Goal: Check status: Check status

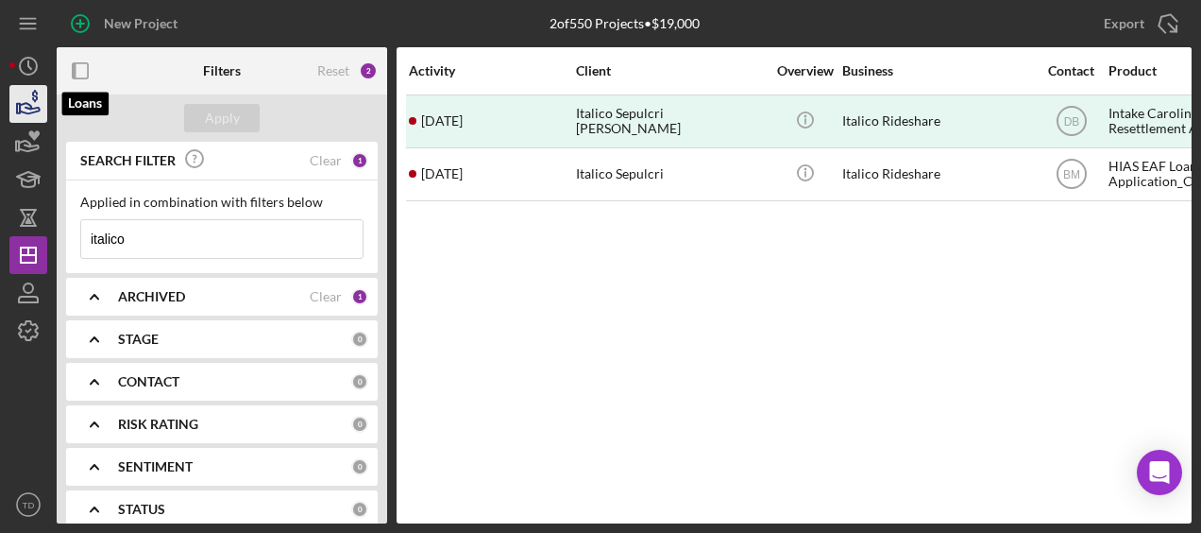
click at [34, 106] on icon "button" at bounding box center [28, 103] width 47 height 47
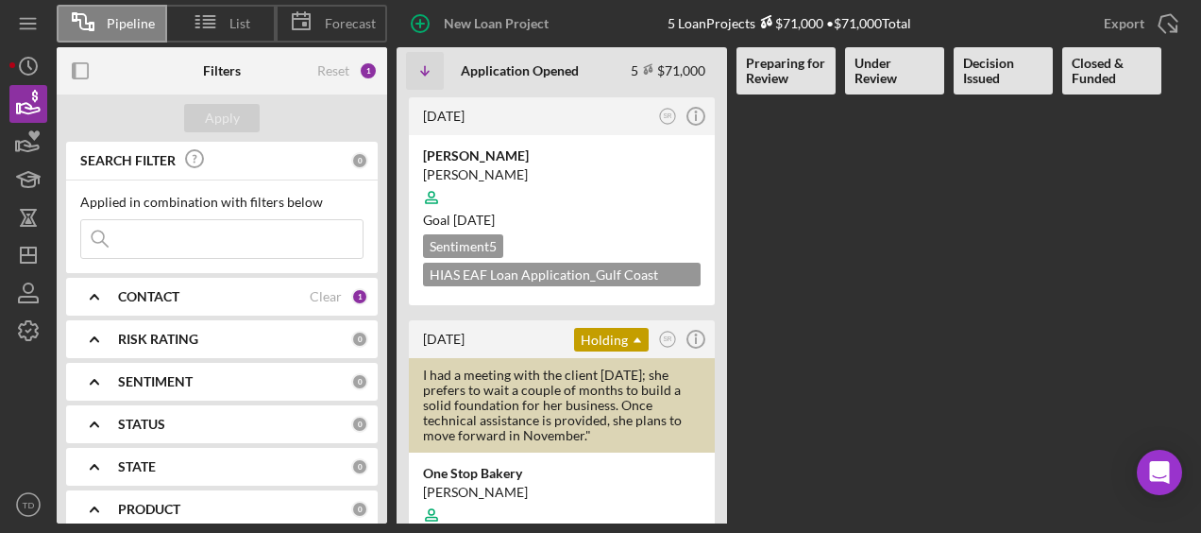
click at [741, 365] on Review at bounding box center [786, 308] width 99 height 429
click at [212, 292] on div "CONTACT" at bounding box center [214, 296] width 192 height 15
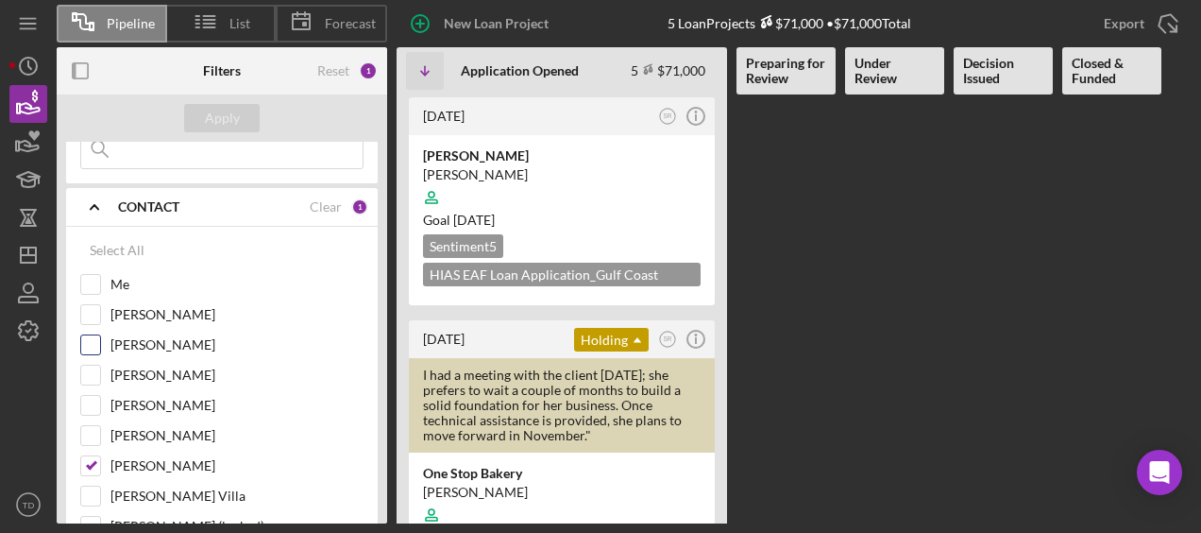
scroll to position [128, 0]
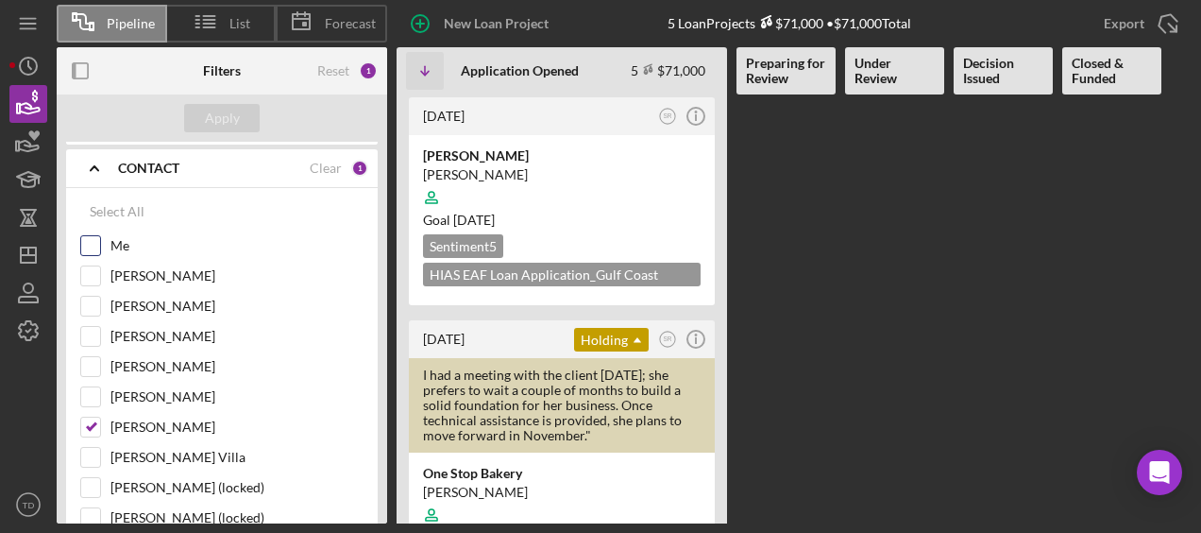
click at [98, 242] on input "Me" at bounding box center [90, 245] width 19 height 19
checkbox input "true"
click at [234, 116] on div "Apply" at bounding box center [222, 118] width 35 height 28
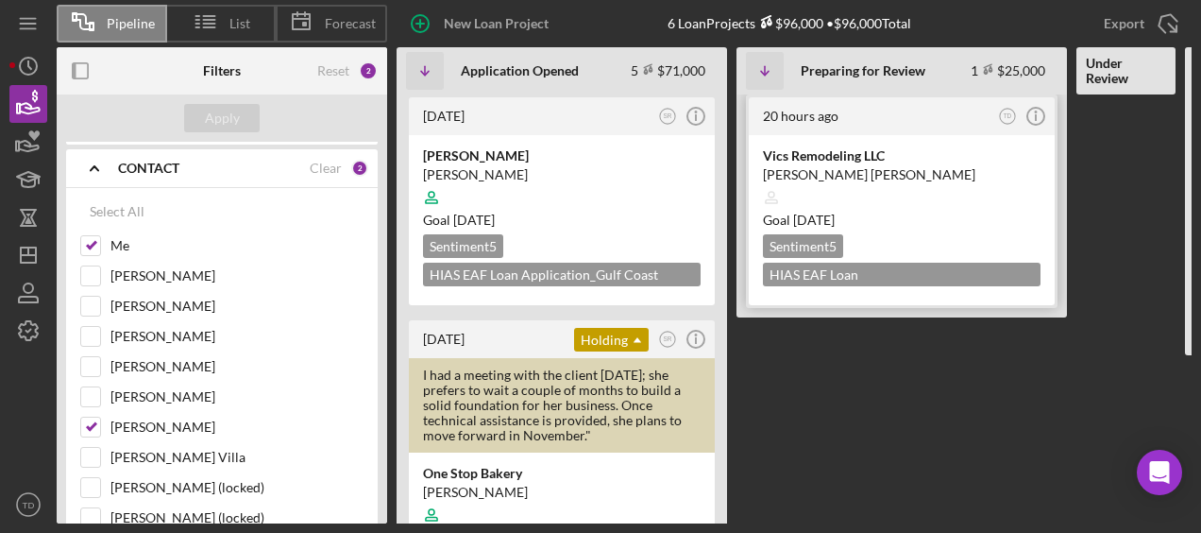
click at [793, 154] on div "Vics Remodeling LLC" at bounding box center [902, 155] width 278 height 19
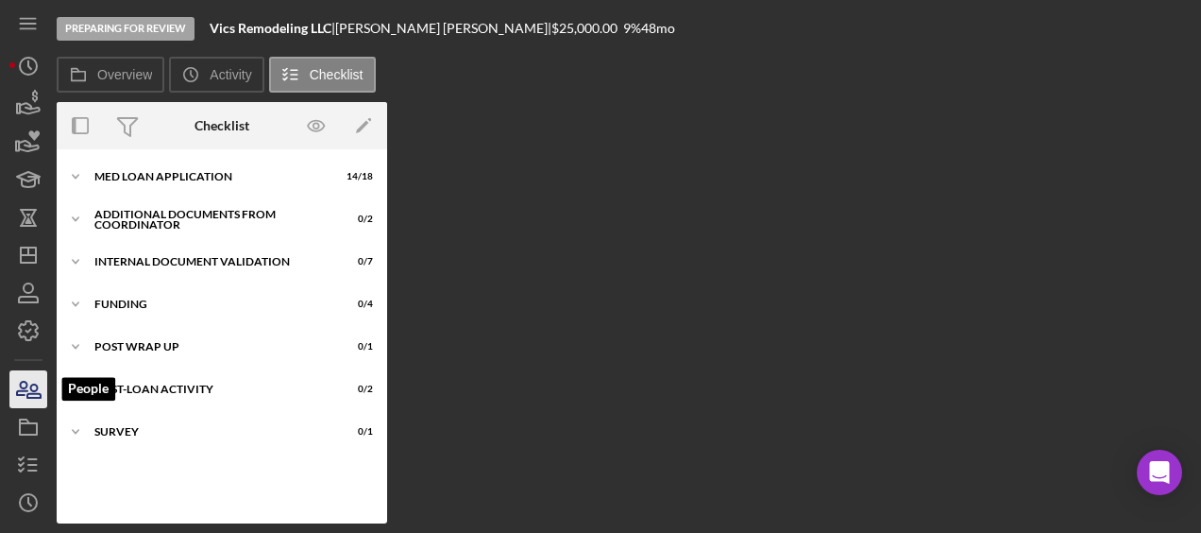
click at [42, 395] on icon "button" at bounding box center [28, 388] width 47 height 47
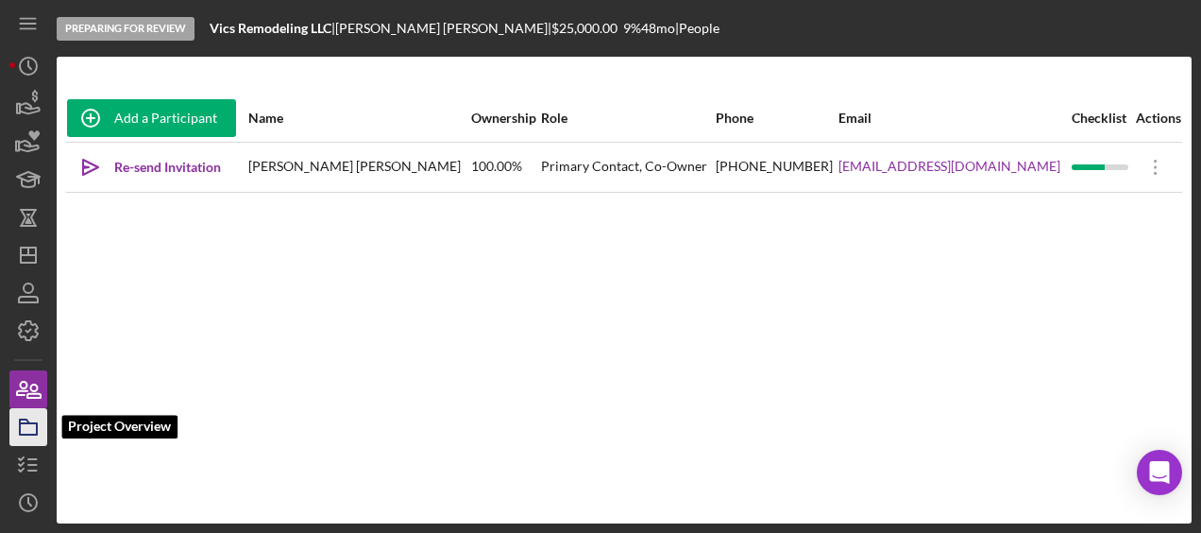
click at [30, 425] on icon "button" at bounding box center [28, 426] width 47 height 47
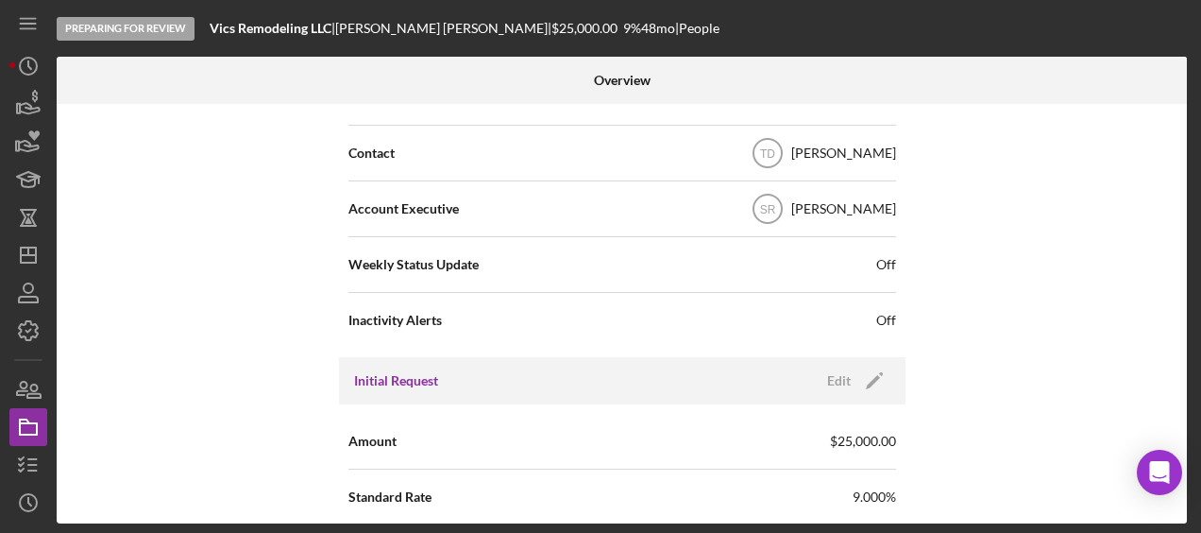
scroll to position [576, 0]
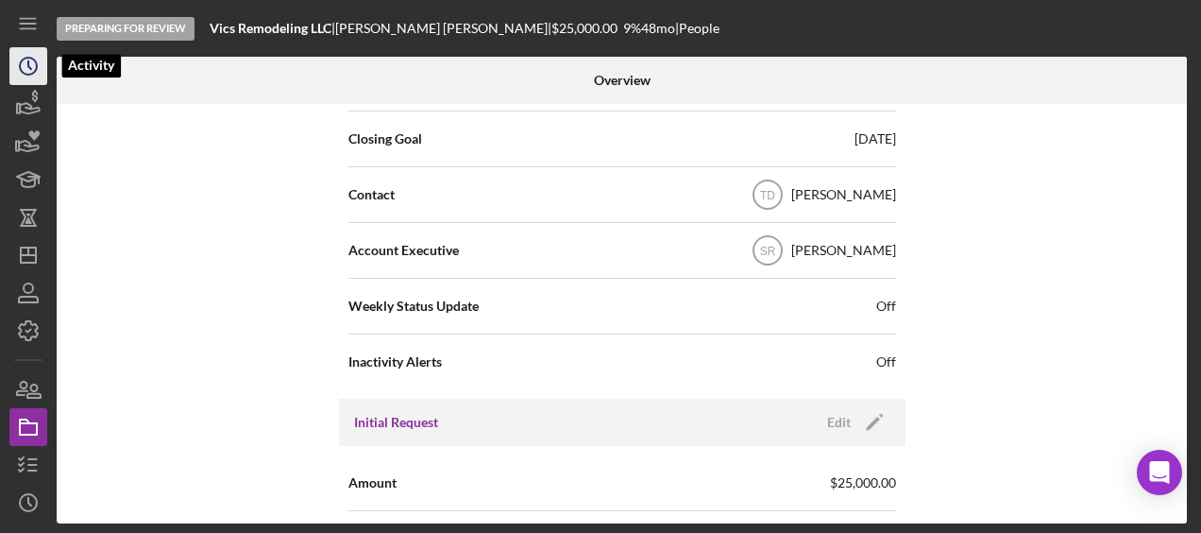
click at [34, 66] on icon "Icon/History" at bounding box center [28, 65] width 47 height 47
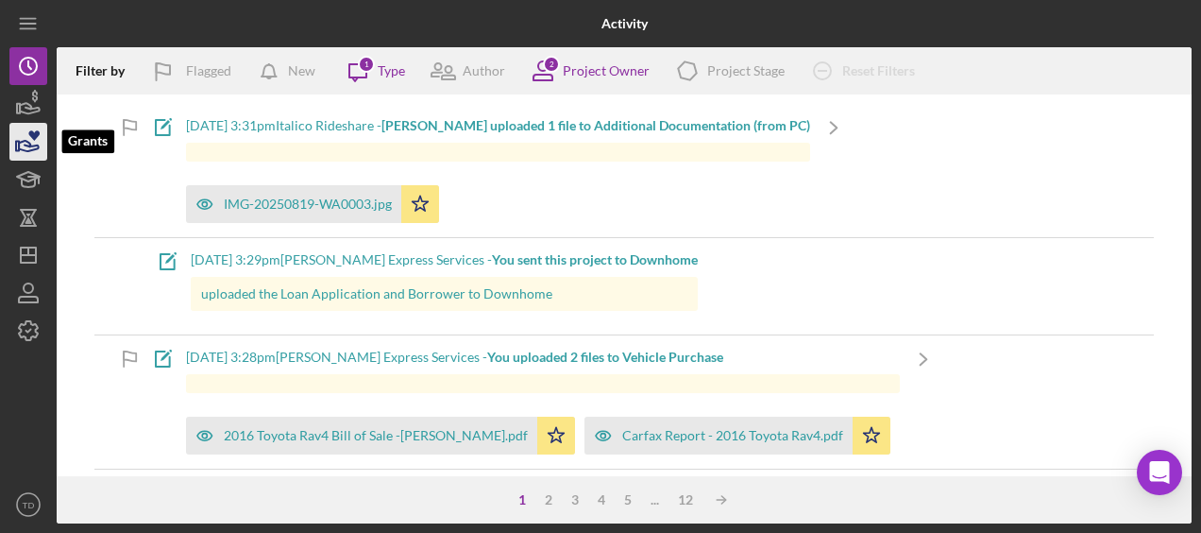
click at [21, 149] on icon "button" at bounding box center [29, 146] width 20 height 10
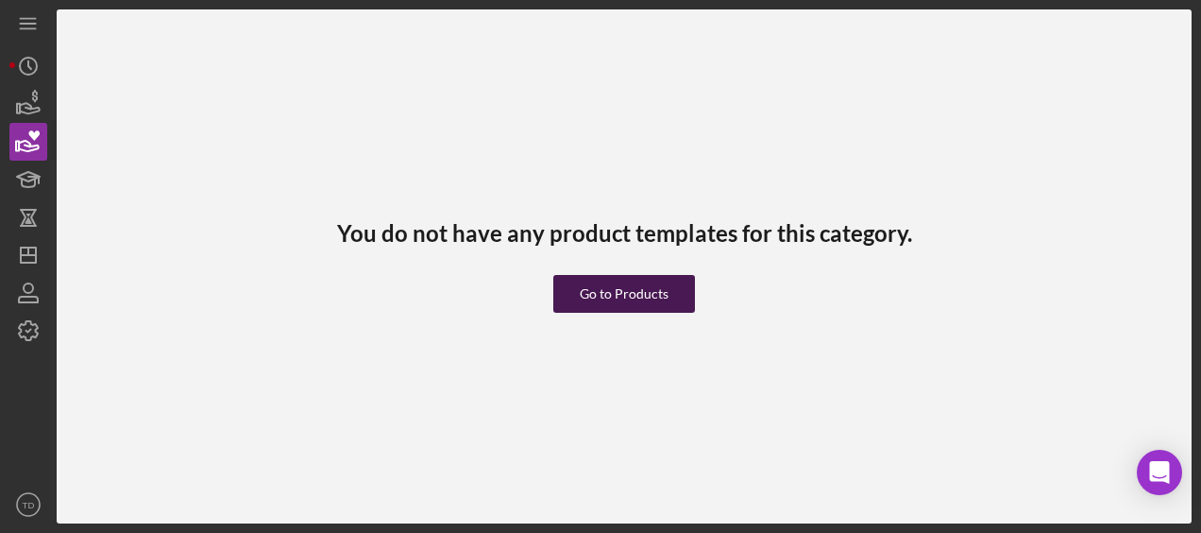
click at [611, 290] on div "Go to Products" at bounding box center [624, 294] width 89 height 38
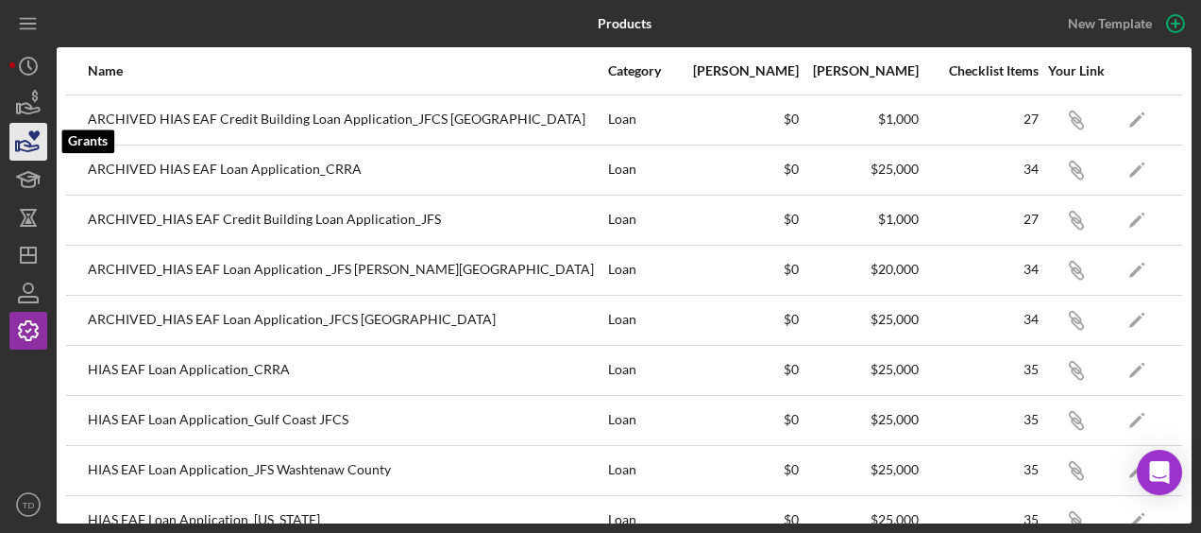
click at [30, 135] on icon "button" at bounding box center [33, 135] width 11 height 10
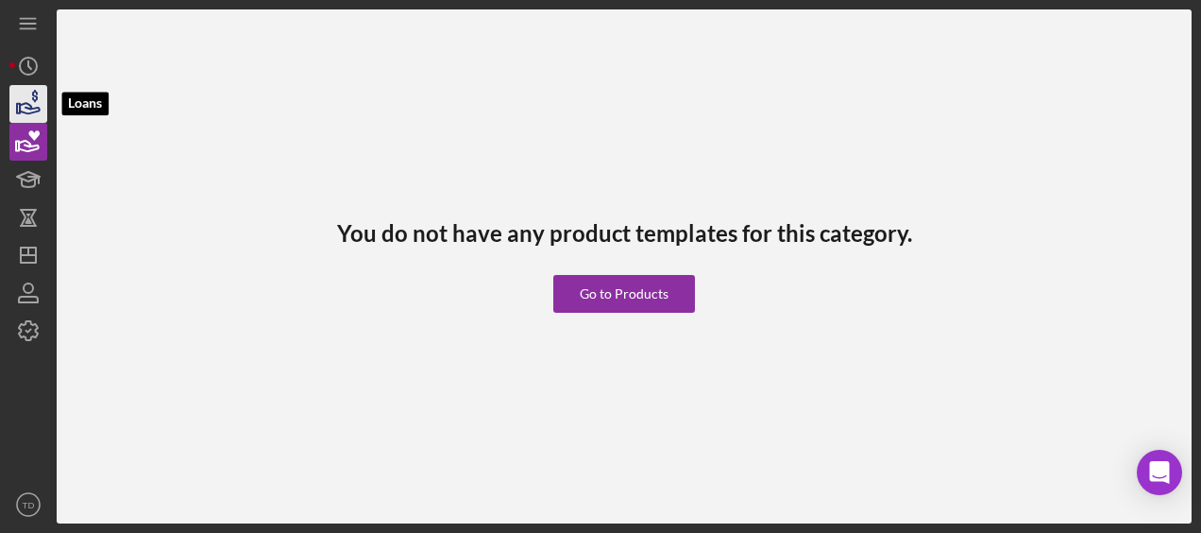
click at [28, 105] on icon "button" at bounding box center [30, 108] width 20 height 10
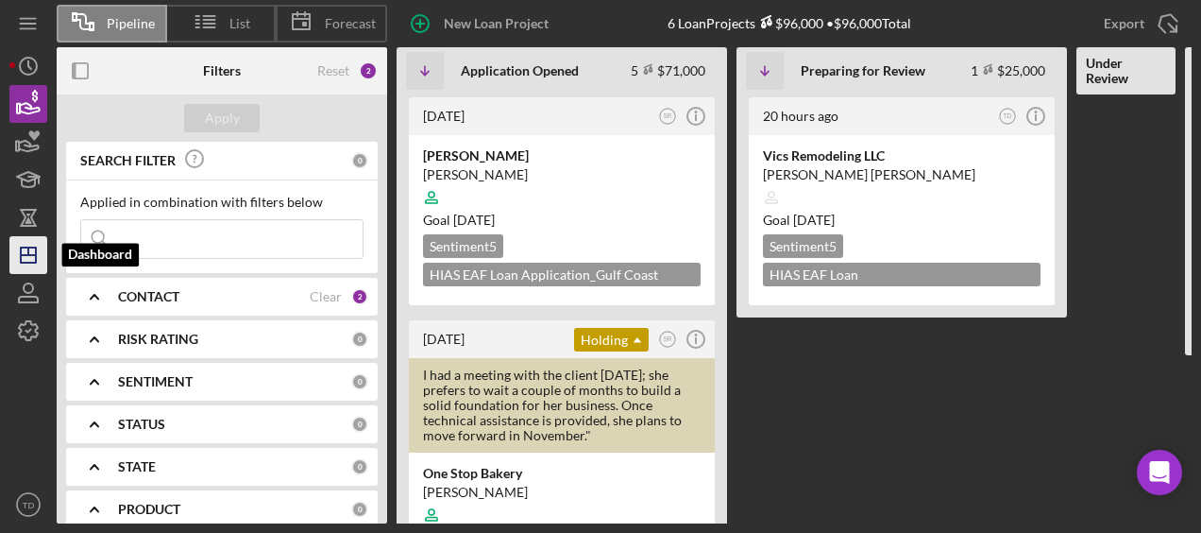
click at [31, 245] on icon "Icon/Dashboard" at bounding box center [28, 254] width 47 height 47
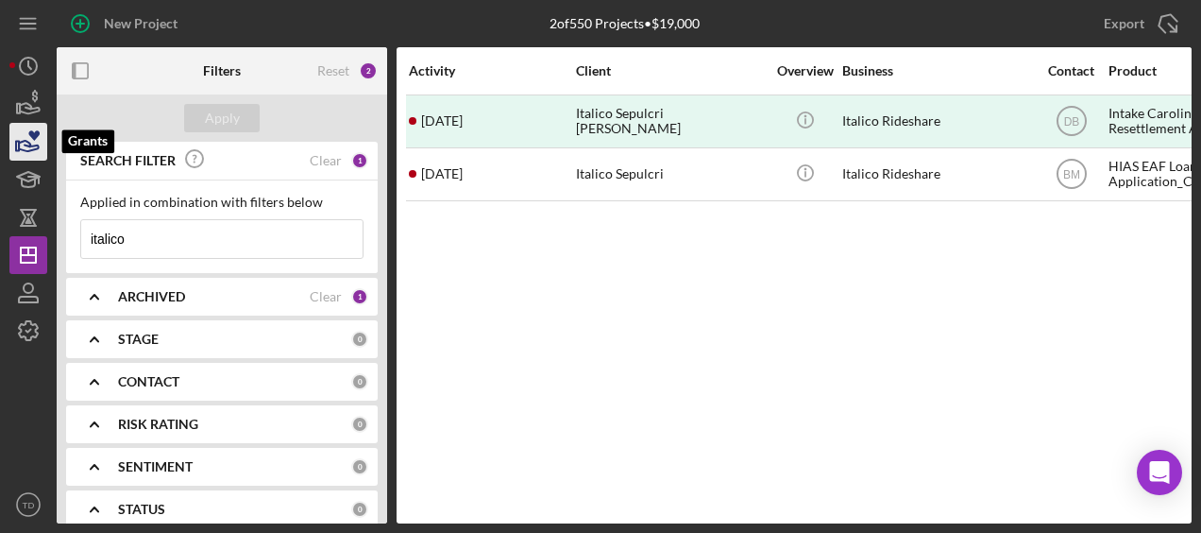
click at [28, 145] on icon "button" at bounding box center [29, 146] width 20 height 10
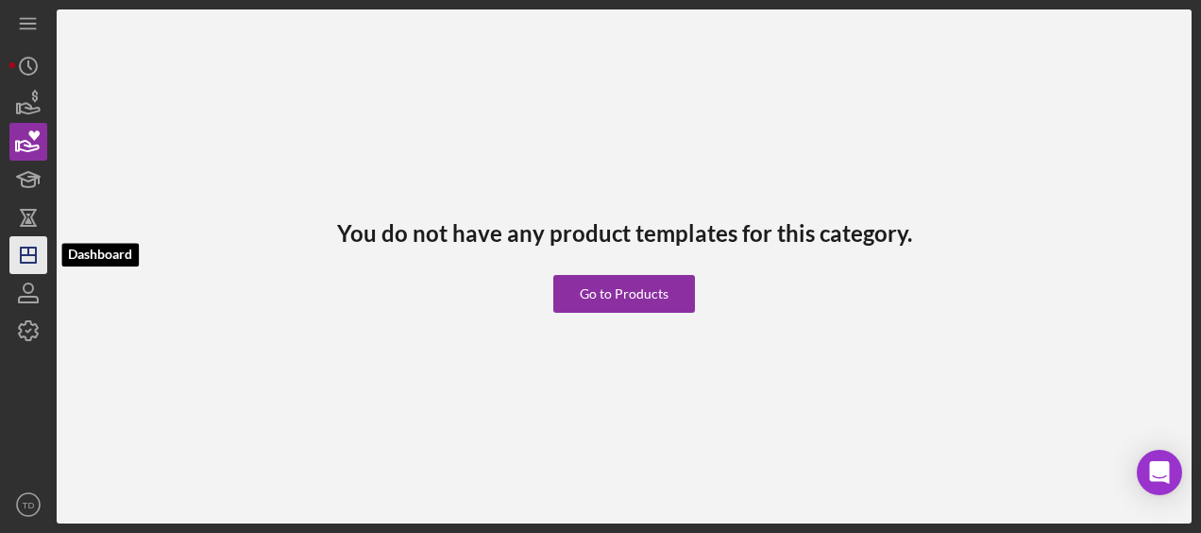
click at [30, 257] on icon "Icon/Dashboard" at bounding box center [28, 254] width 47 height 47
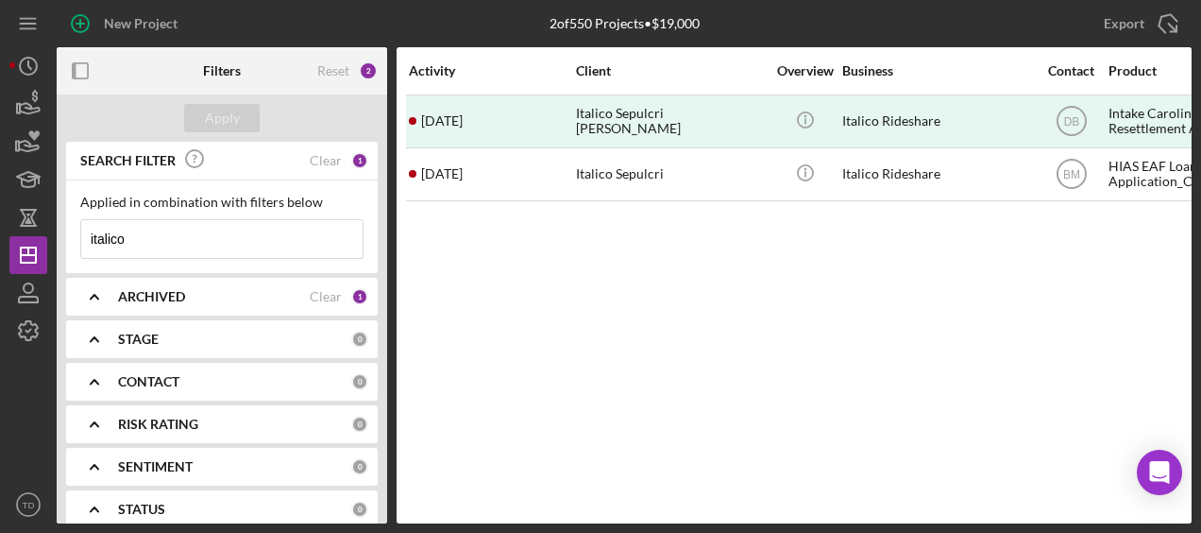
click at [133, 229] on input "italico" at bounding box center [221, 239] width 281 height 38
drag, startPoint x: 132, startPoint y: 243, endPoint x: 60, endPoint y: 232, distance: 72.5
click at [60, 232] on div "SEARCH FILTER Clear 1 Applied in combination with filters below italico Icon/Me…" at bounding box center [222, 333] width 331 height 382
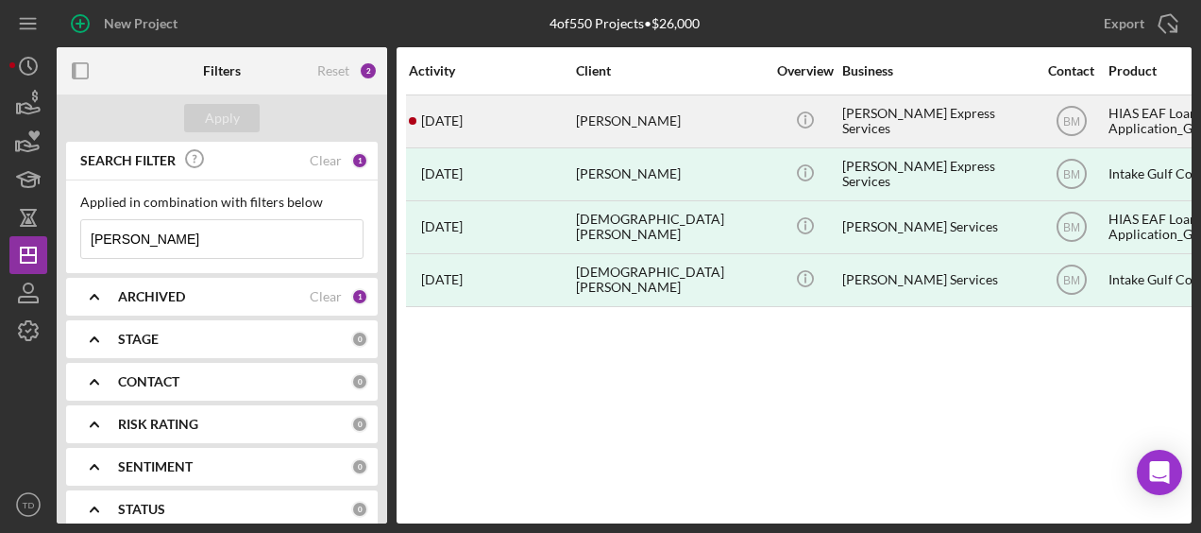
type input "[PERSON_NAME]"
click at [629, 132] on div "[PERSON_NAME]" at bounding box center [670, 121] width 189 height 50
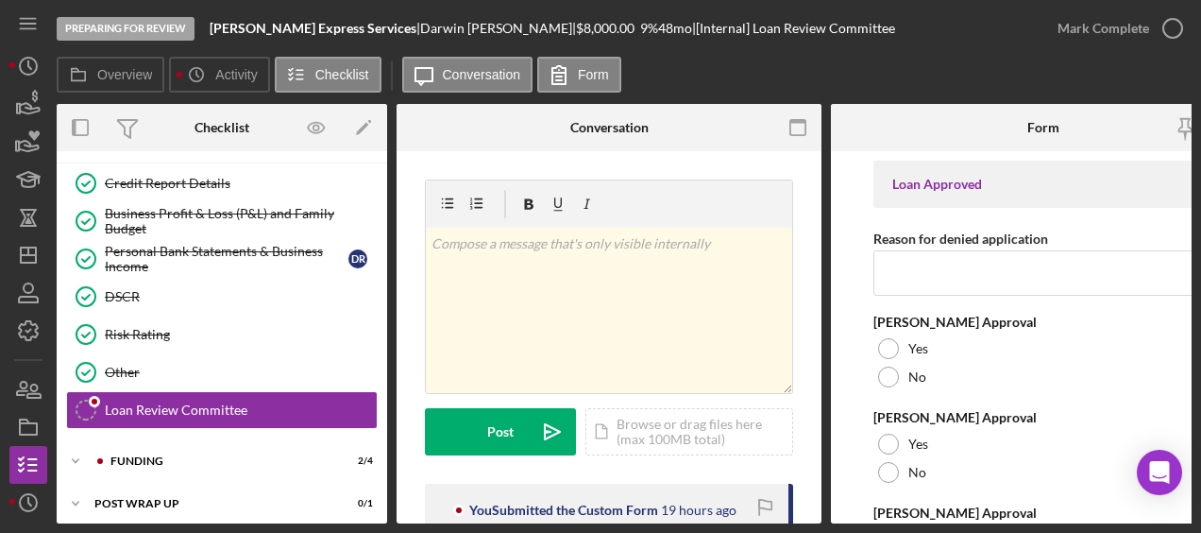
scroll to position [191, 0]
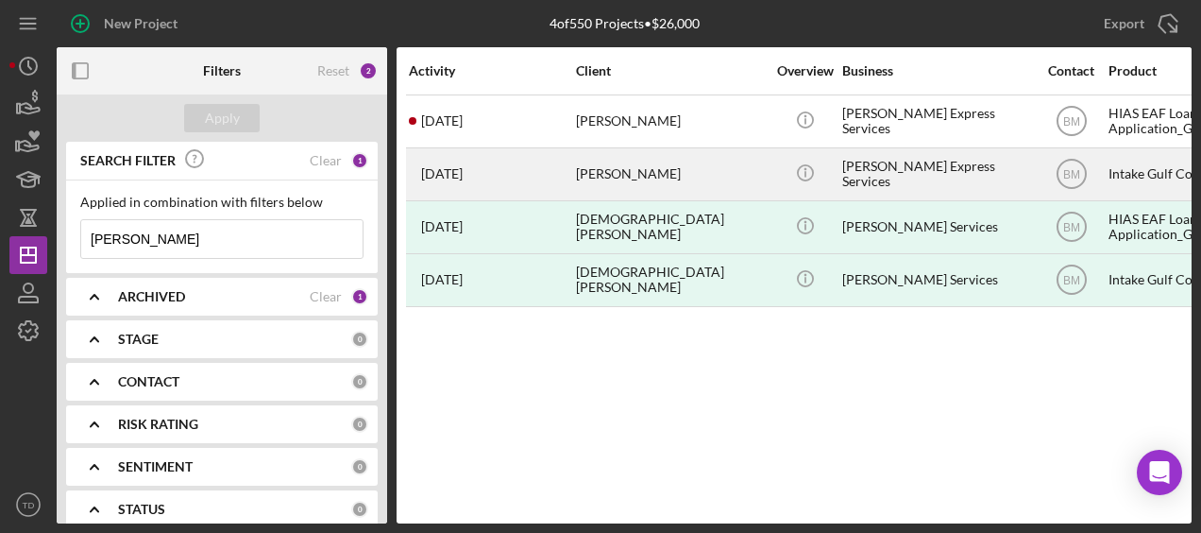
click at [551, 165] on div "[DATE] [PERSON_NAME]" at bounding box center [491, 174] width 165 height 50
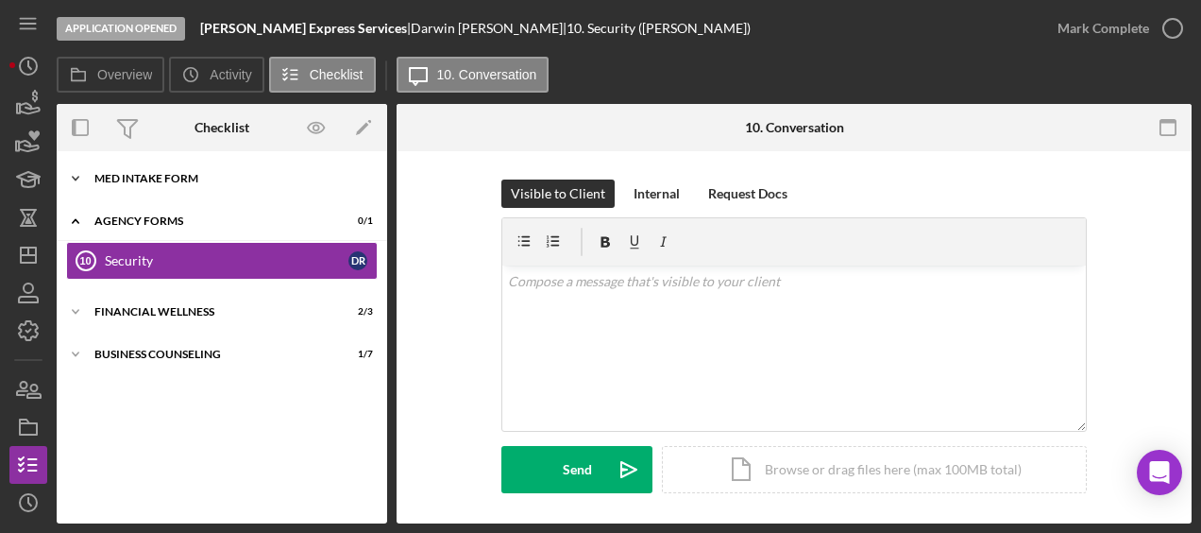
click at [198, 178] on div "MED Intake Form" at bounding box center [228, 178] width 269 height 11
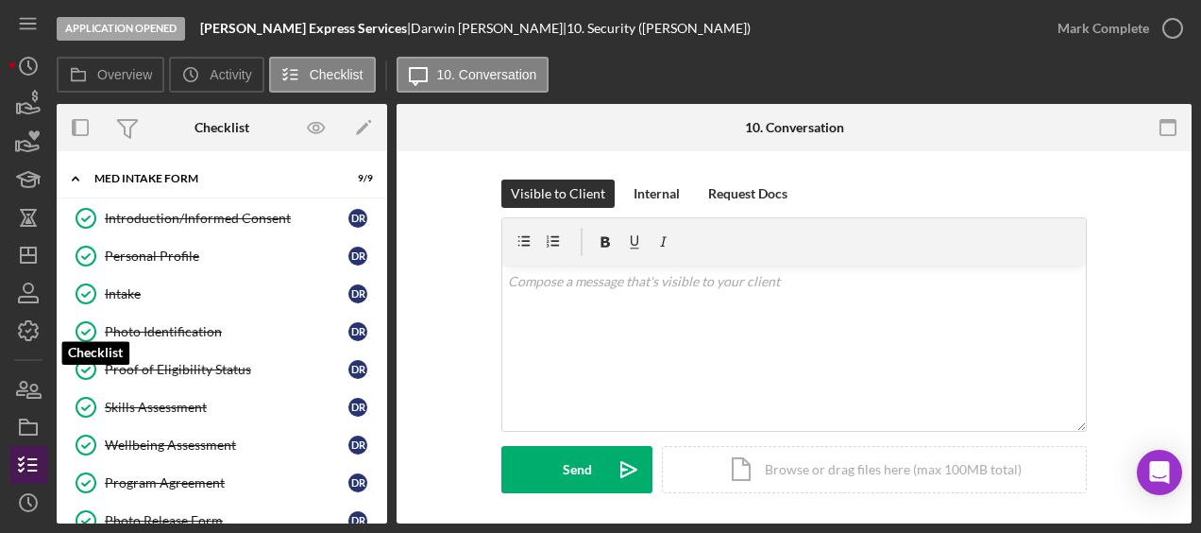
scroll to position [111, 0]
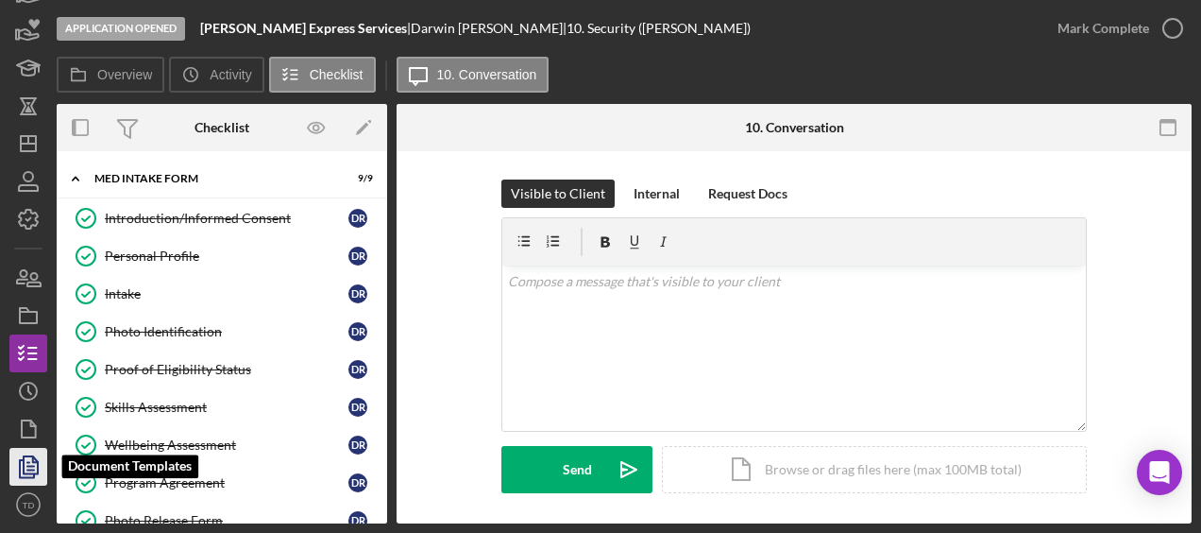
click at [33, 462] on polyline "button" at bounding box center [35, 459] width 5 height 5
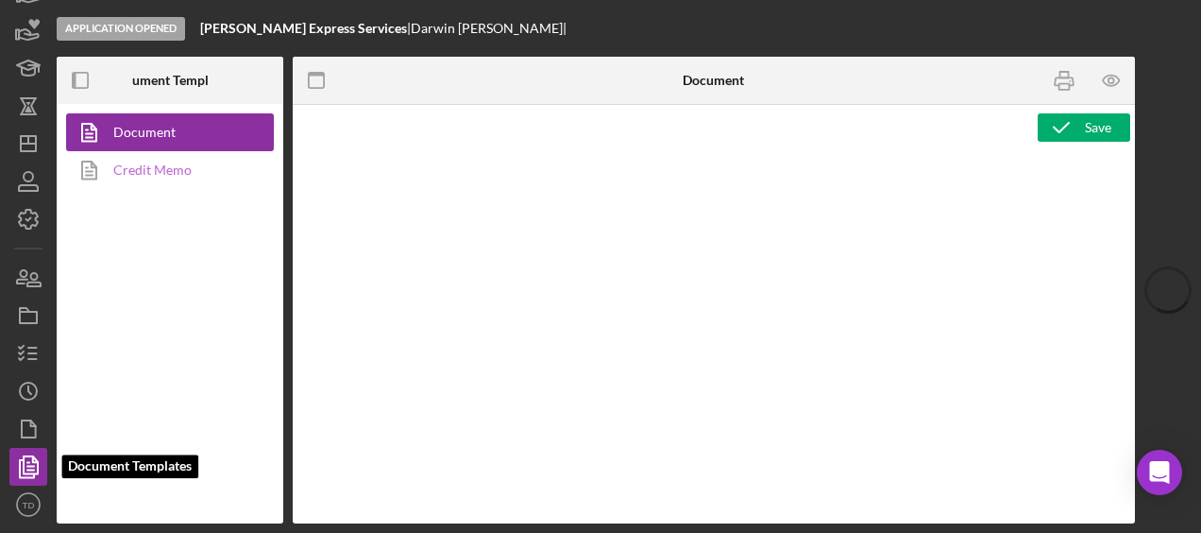
type textarea "<h1>Intake Form:</h1> <p><strong style="font-size: 18px">Affiliate Office</stro…"
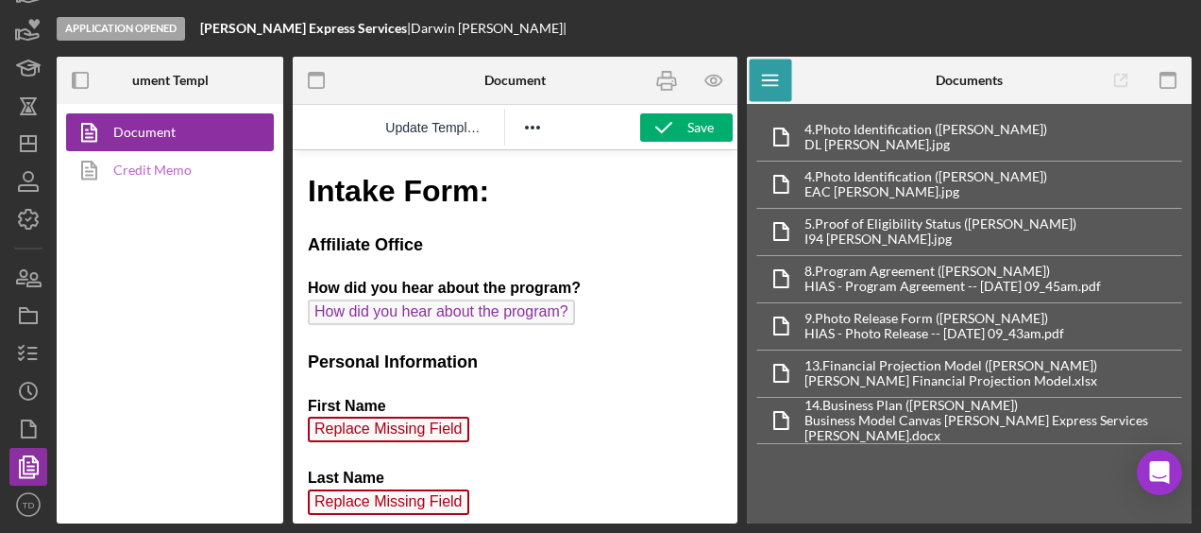
click at [170, 177] on link "Credit Memo" at bounding box center [165, 170] width 198 height 38
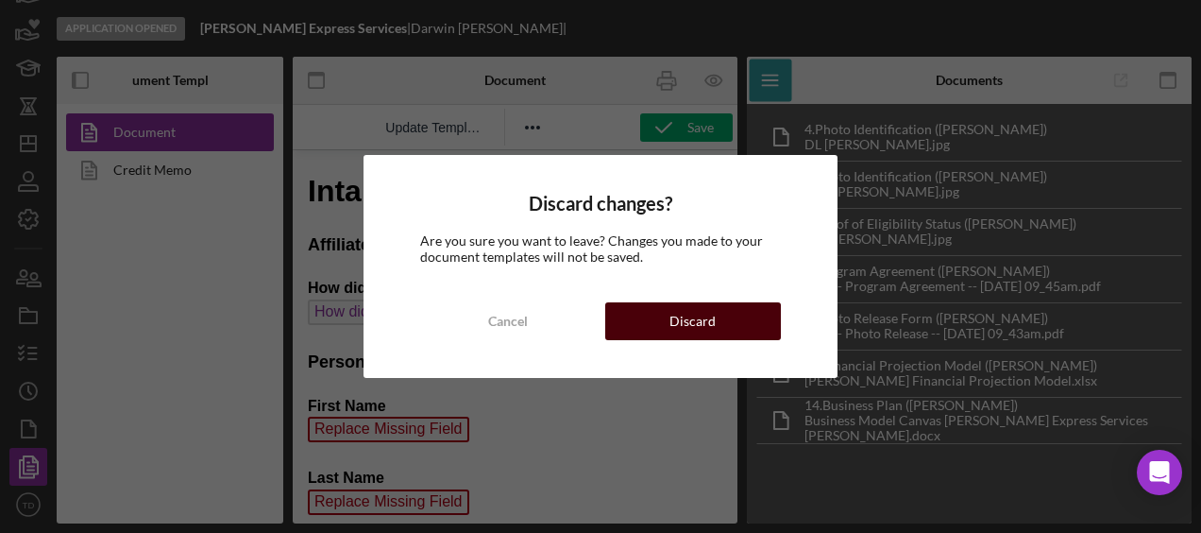
click at [722, 330] on button "Discard" at bounding box center [693, 321] width 176 height 38
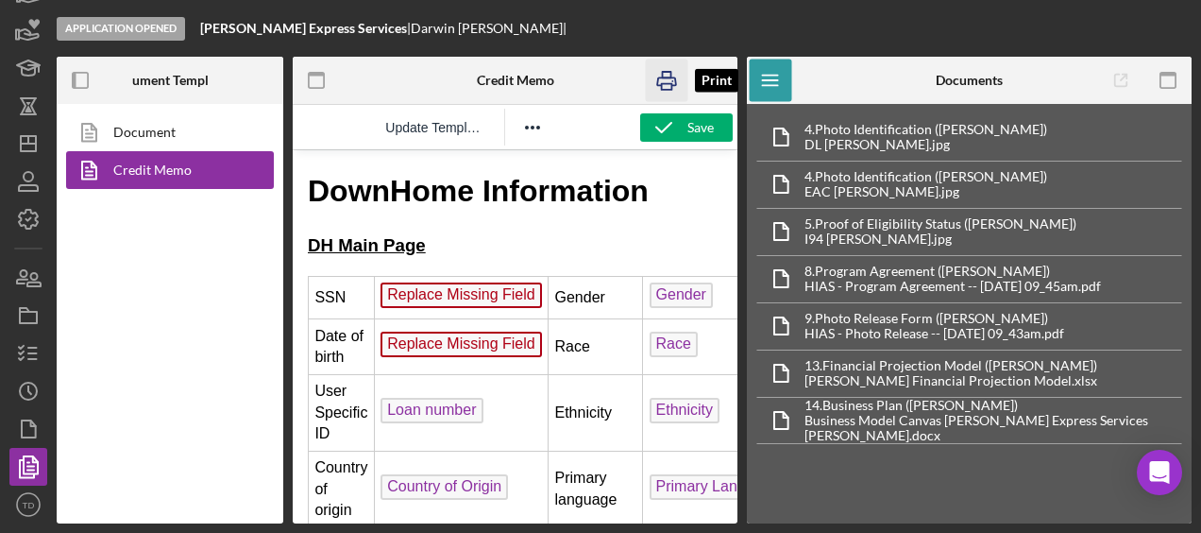
click at [671, 81] on icon "button" at bounding box center [667, 80] width 42 height 42
click at [34, 272] on icon "button" at bounding box center [28, 277] width 47 height 47
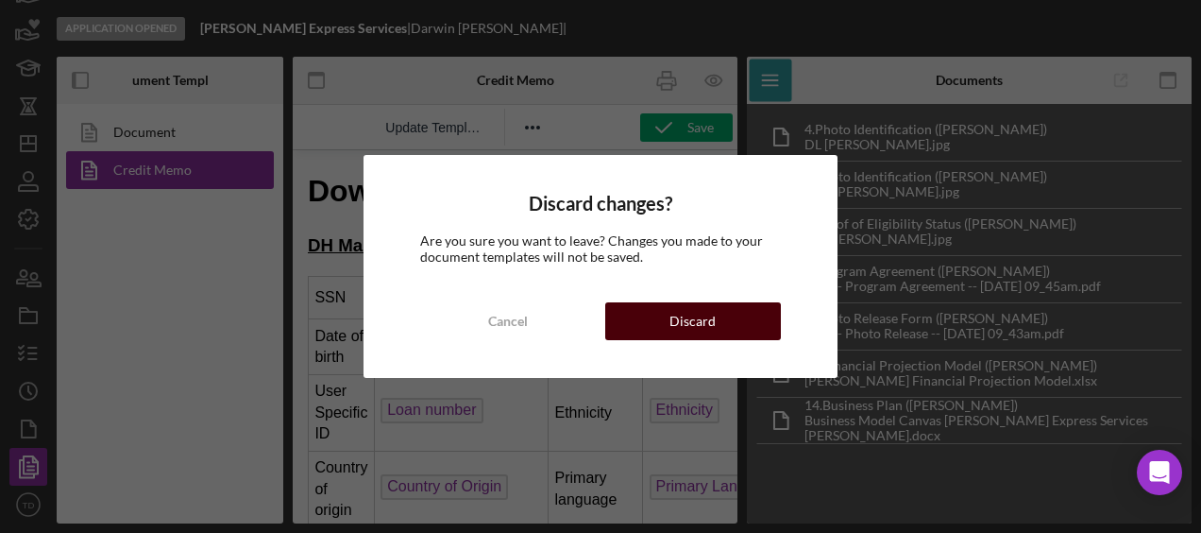
click at [672, 310] on div "Discard" at bounding box center [693, 321] width 46 height 38
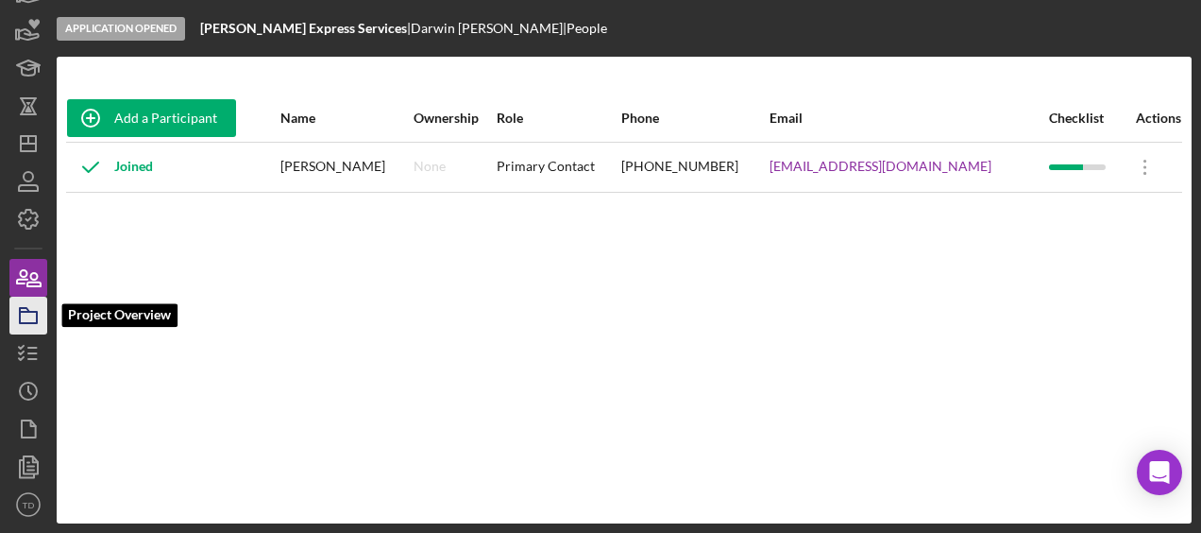
click at [23, 319] on icon "button" at bounding box center [28, 315] width 47 height 47
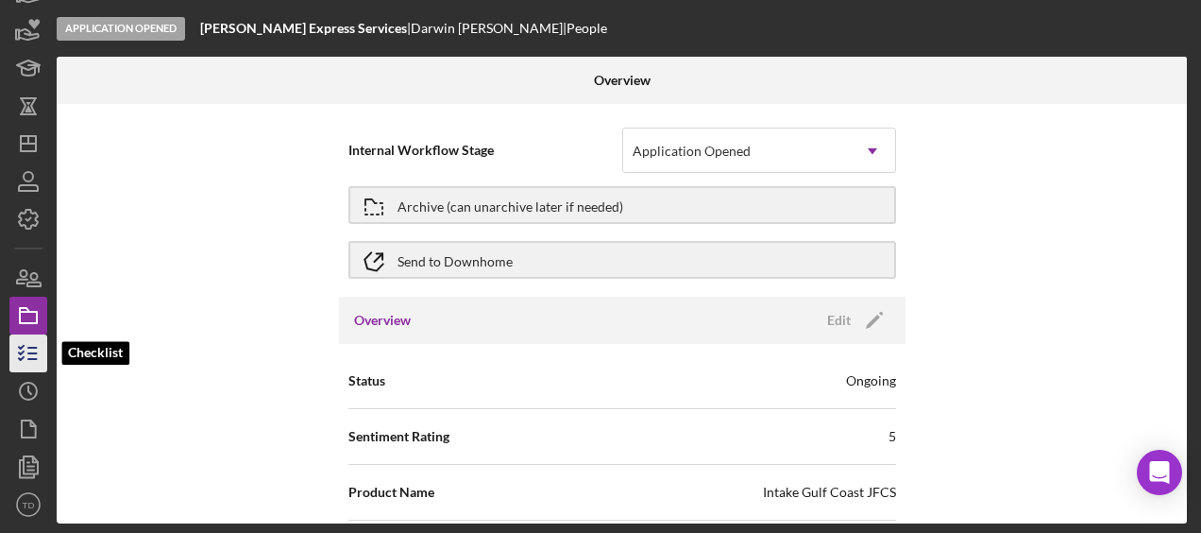
click at [22, 359] on polyline "button" at bounding box center [21, 358] width 5 height 3
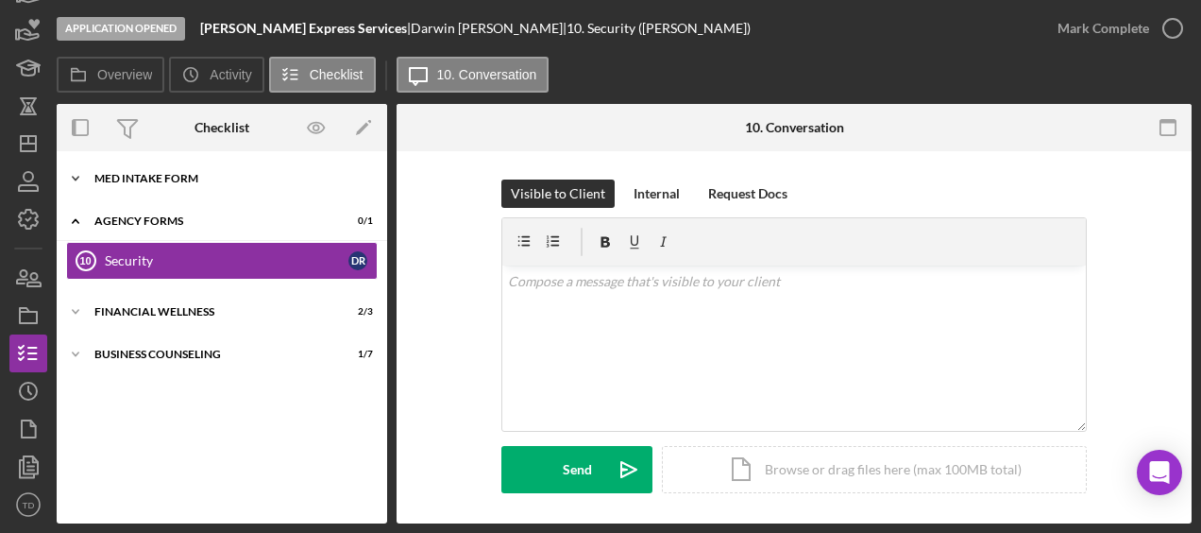
click at [115, 168] on div "Icon/Expander MED Intake Form 9 / 9" at bounding box center [222, 179] width 331 height 38
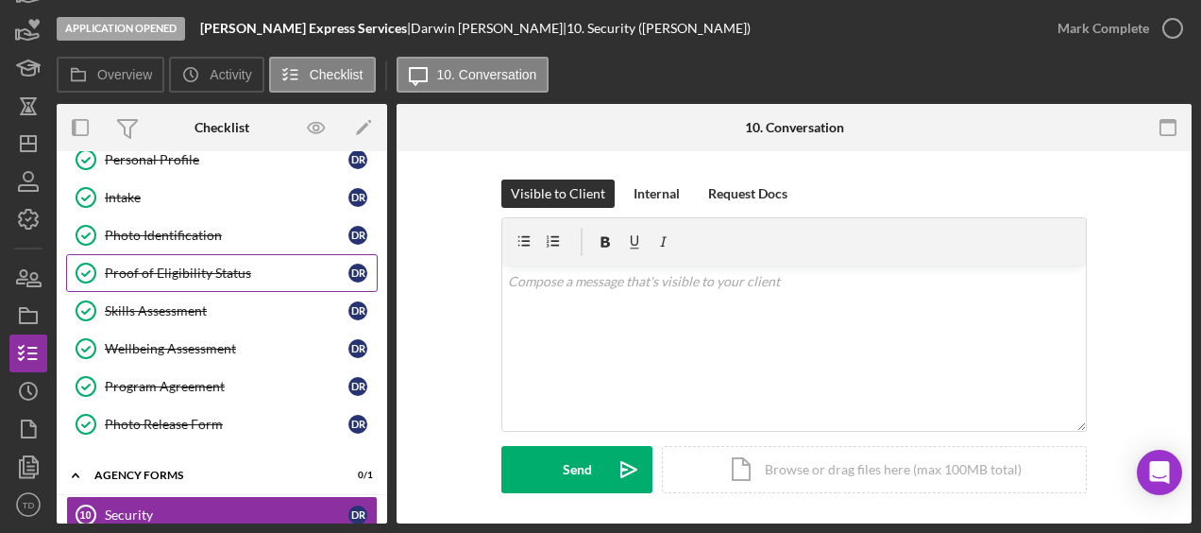
scroll to position [97, 0]
click at [195, 277] on link "Proof of Eligibility Status Proof of Eligibility Status D R" at bounding box center [222, 272] width 312 height 38
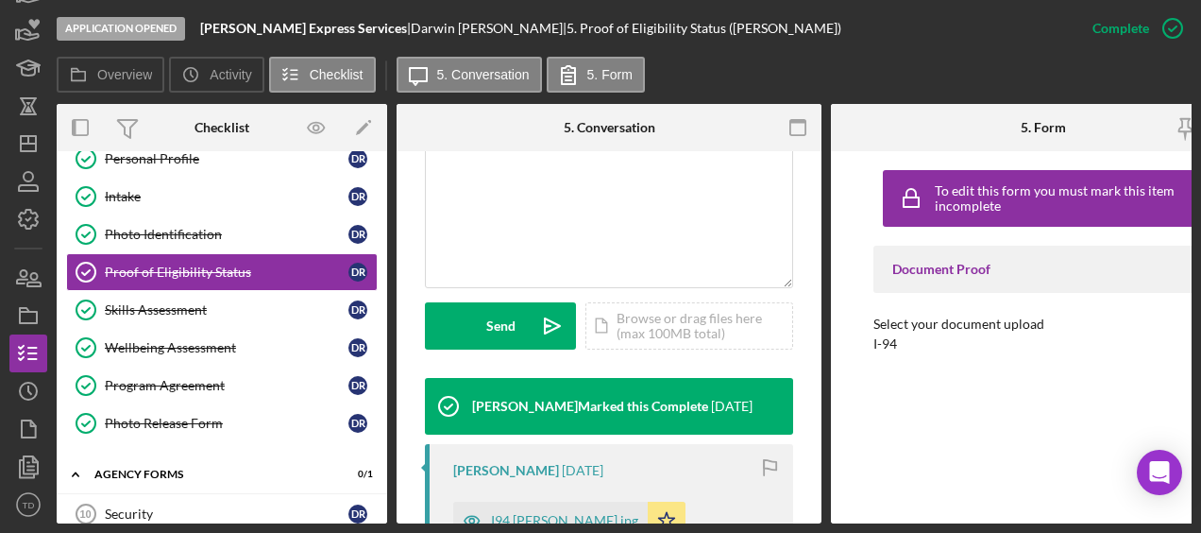
scroll to position [585, 0]
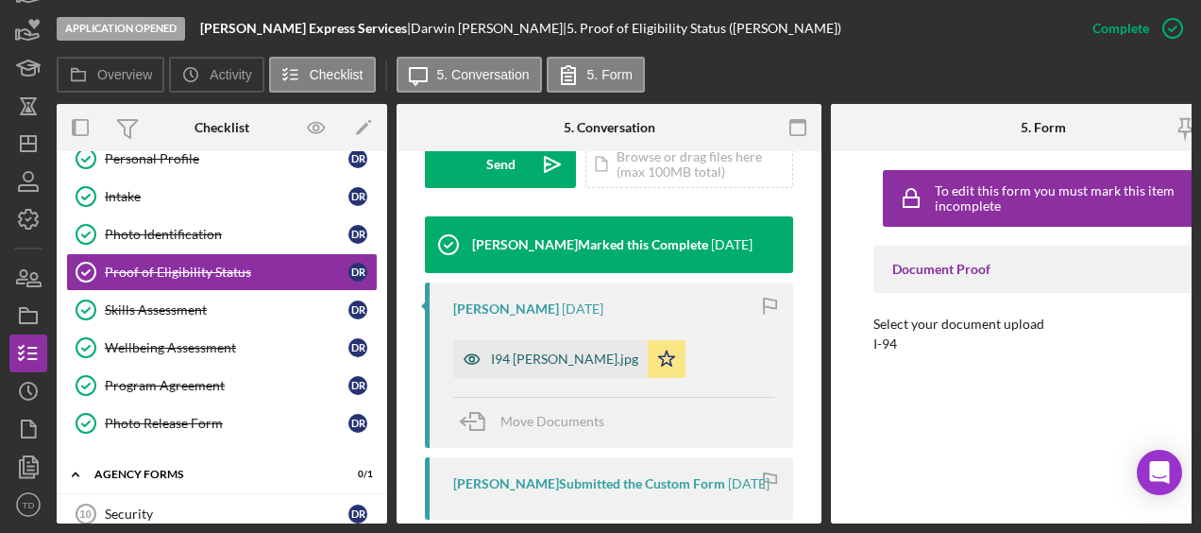
click at [559, 354] on div "I94 [PERSON_NAME].jpg" at bounding box center [564, 358] width 147 height 15
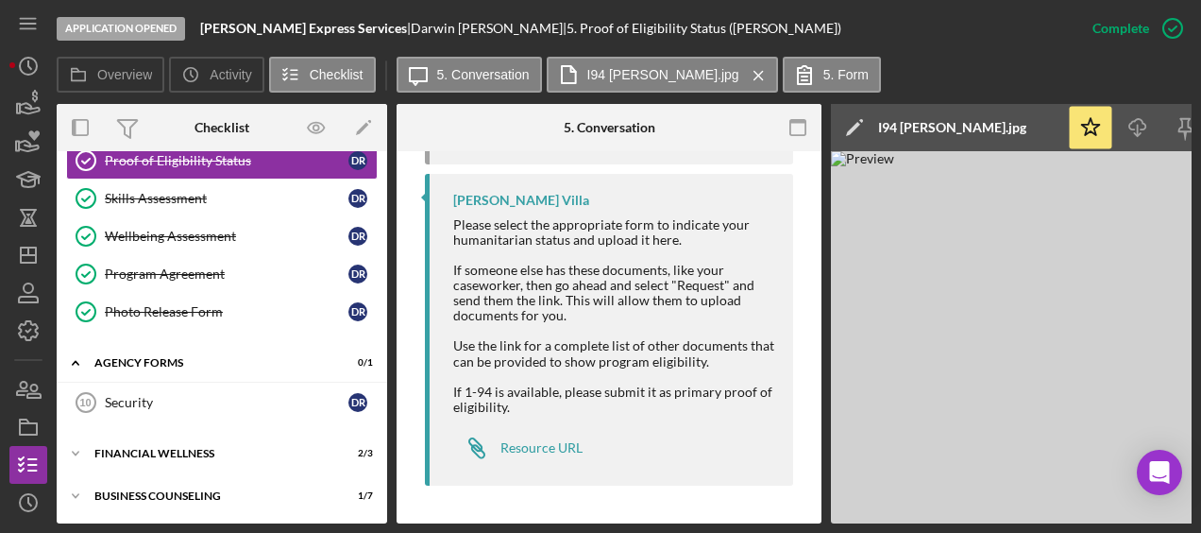
scroll to position [0, 0]
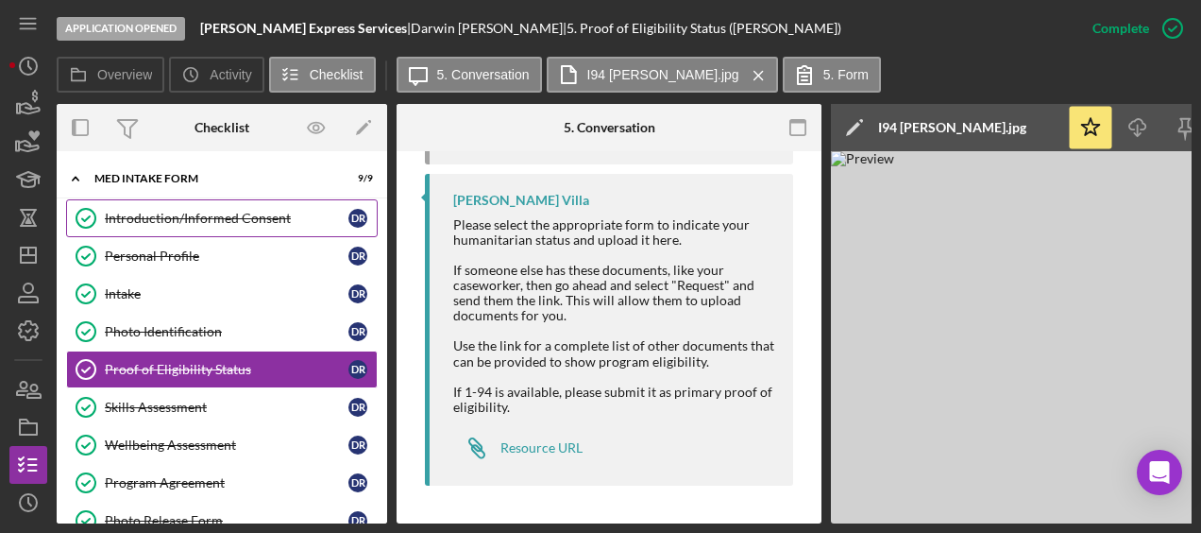
drag, startPoint x: 159, startPoint y: 212, endPoint x: 134, endPoint y: 215, distance: 24.7
click at [134, 215] on div "Introduction/Informed Consent" at bounding box center [227, 218] width 244 height 15
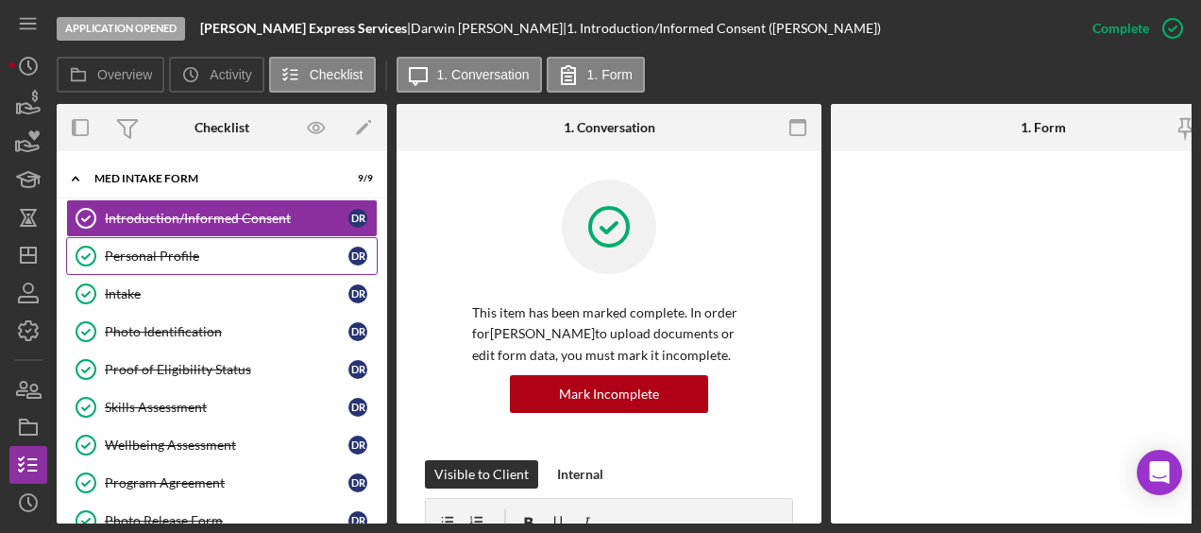
click at [126, 242] on link "Personal Profile Personal Profile D R" at bounding box center [222, 256] width 312 height 38
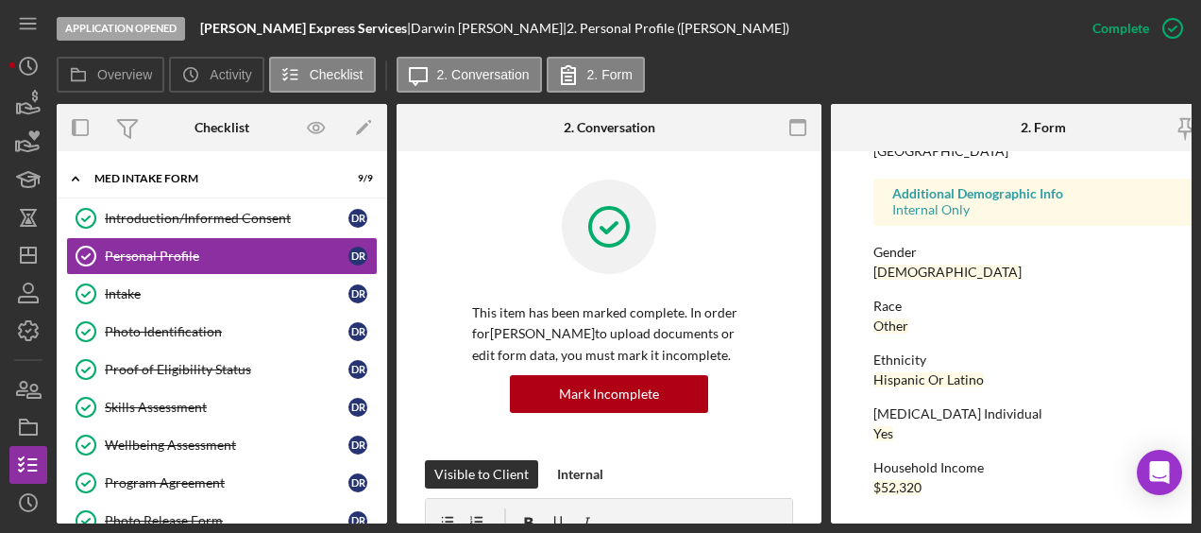
scroll to position [515, 0]
click at [142, 288] on div "Intake" at bounding box center [227, 293] width 244 height 15
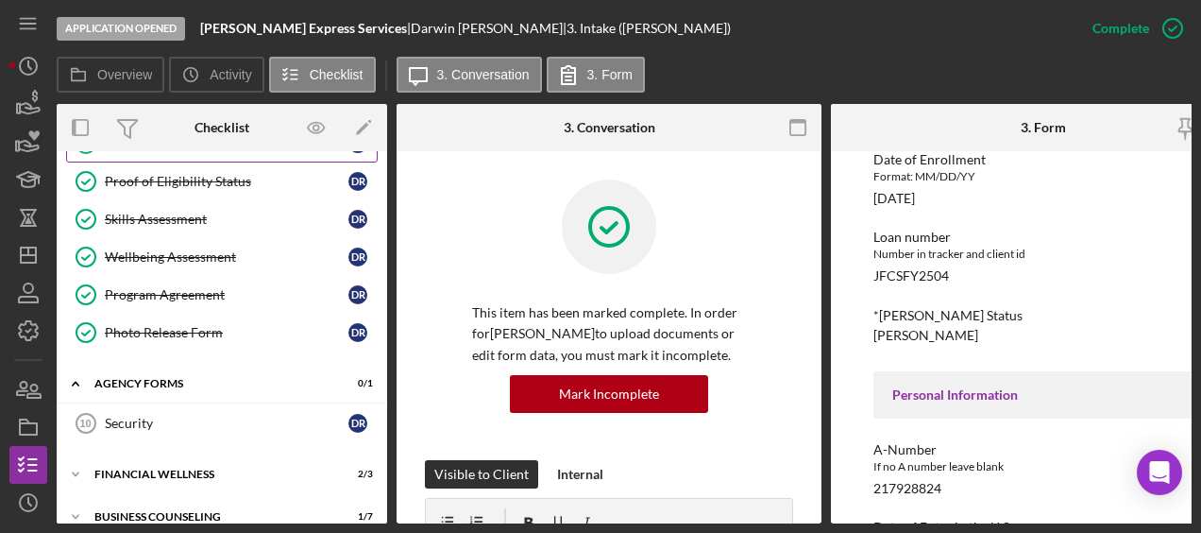
scroll to position [210, 0]
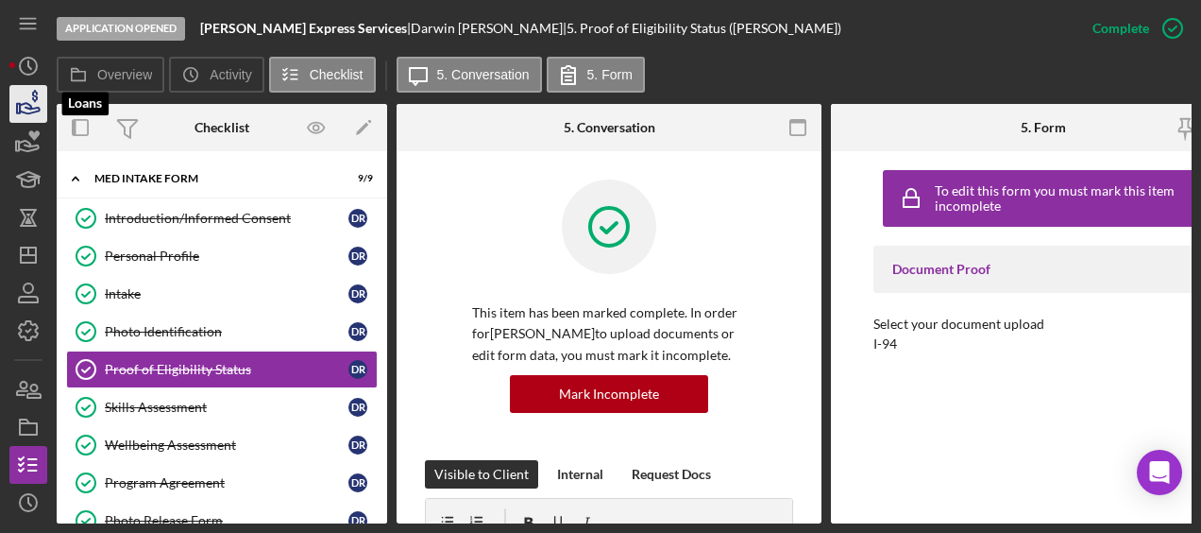
click at [25, 100] on icon "button" at bounding box center [28, 103] width 47 height 47
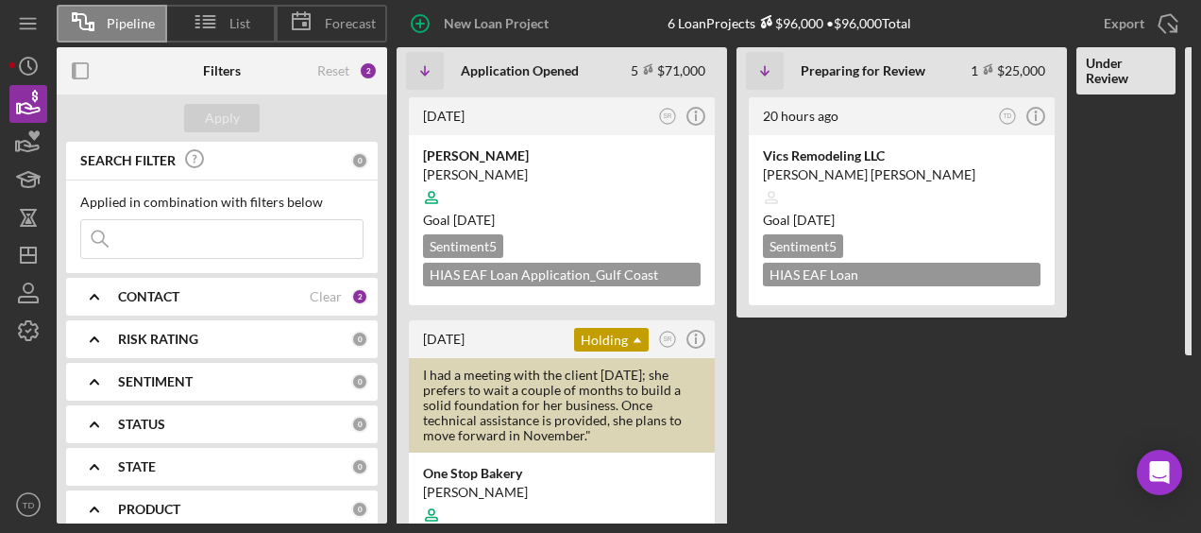
click at [157, 244] on input at bounding box center [221, 239] width 281 height 38
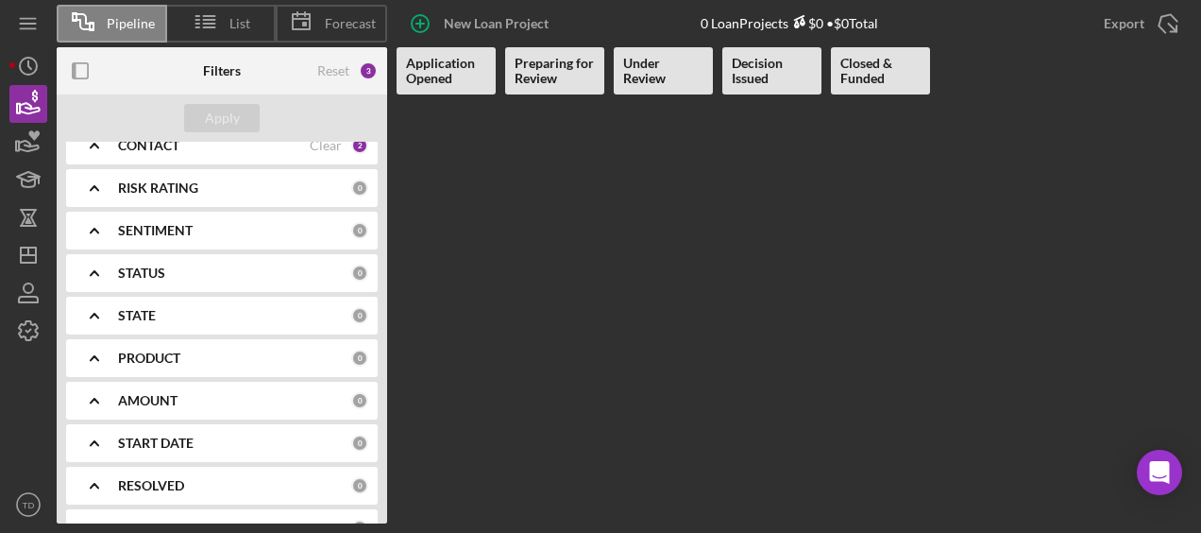
scroll to position [100, 0]
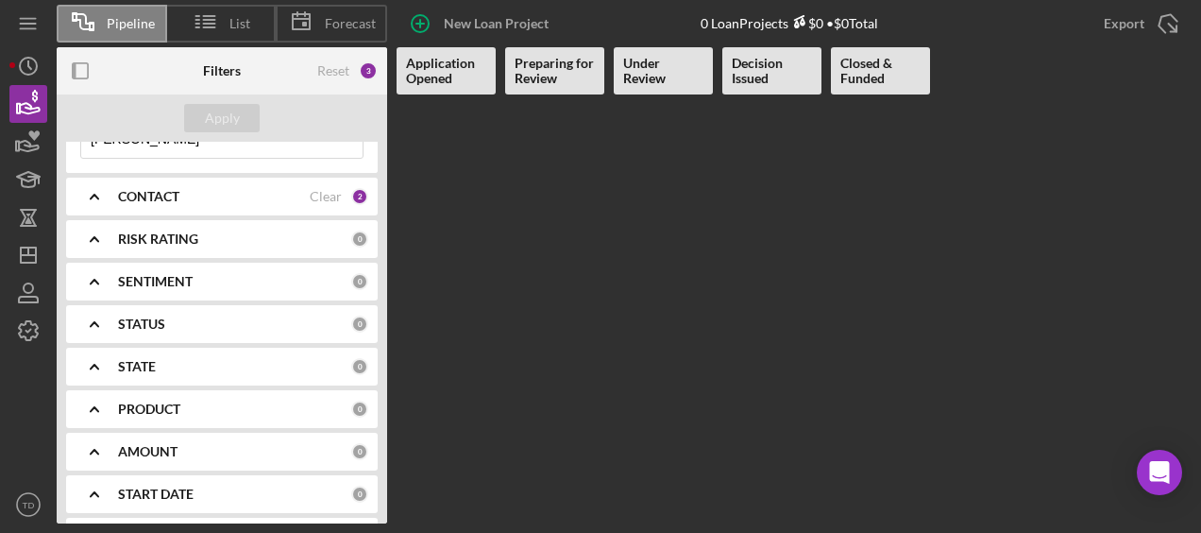
type input "[PERSON_NAME]"
click at [297, 208] on div "CONTACT Clear 2" at bounding box center [243, 197] width 250 height 38
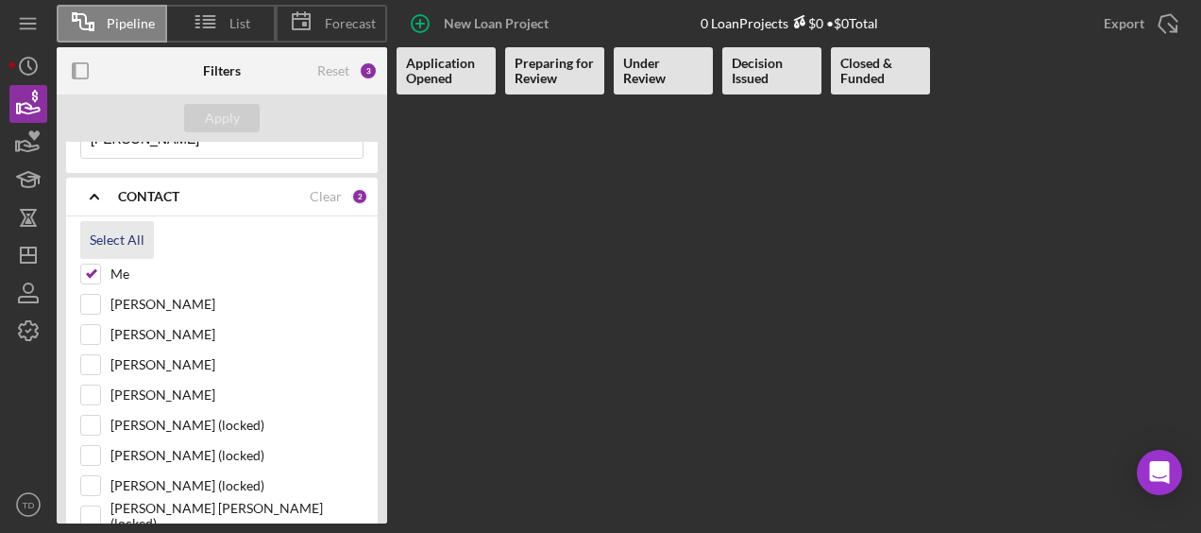
click at [110, 242] on div "Select All" at bounding box center [117, 240] width 55 height 38
checkbox input "true"
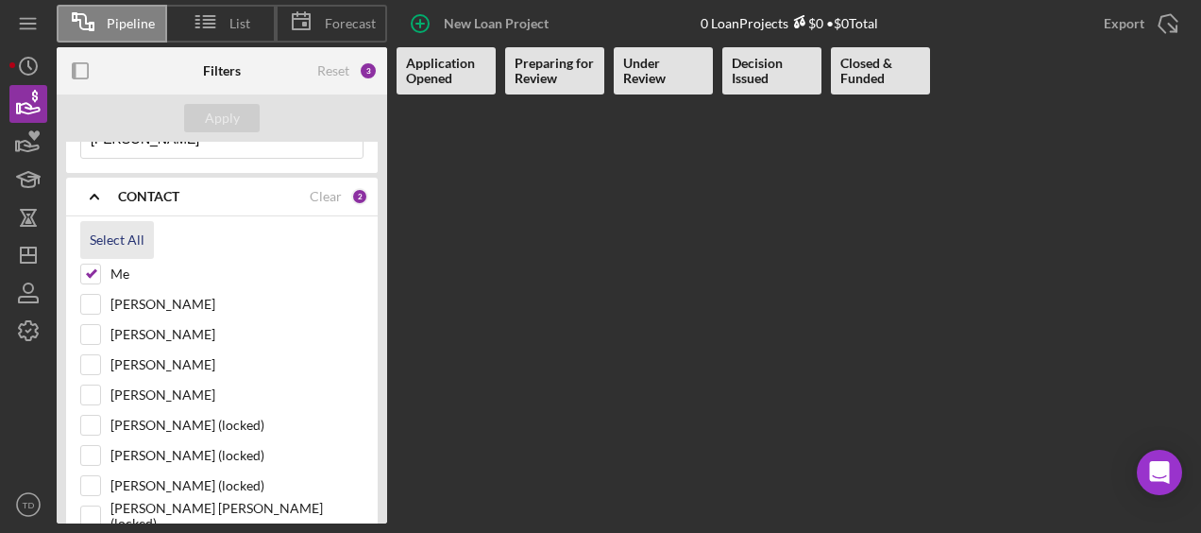
checkbox input "true"
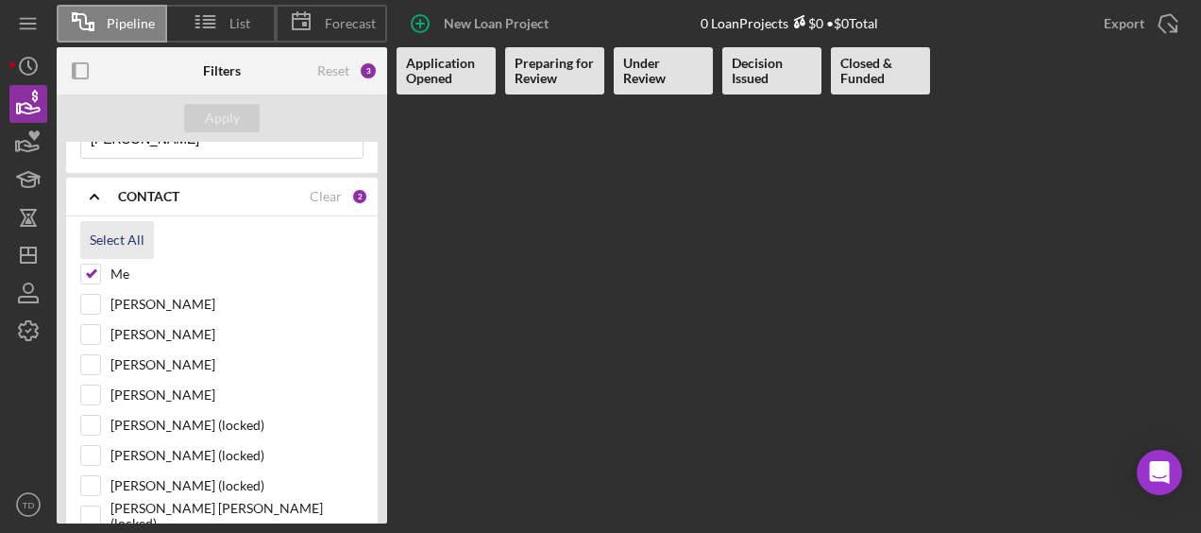
checkbox input "true"
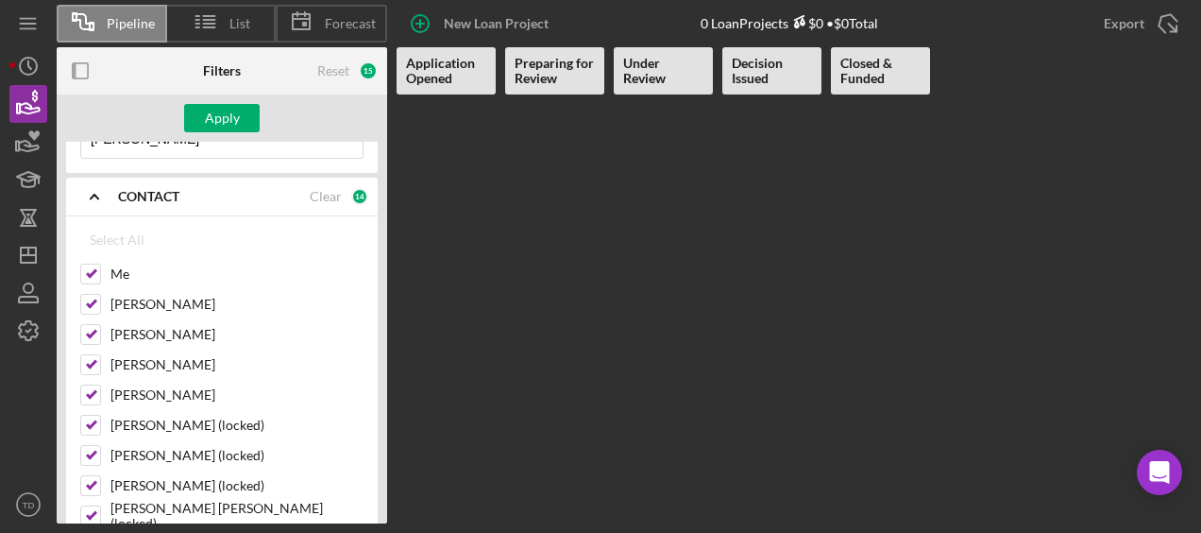
click at [334, 204] on div "CONTACT Clear 14" at bounding box center [243, 197] width 250 height 38
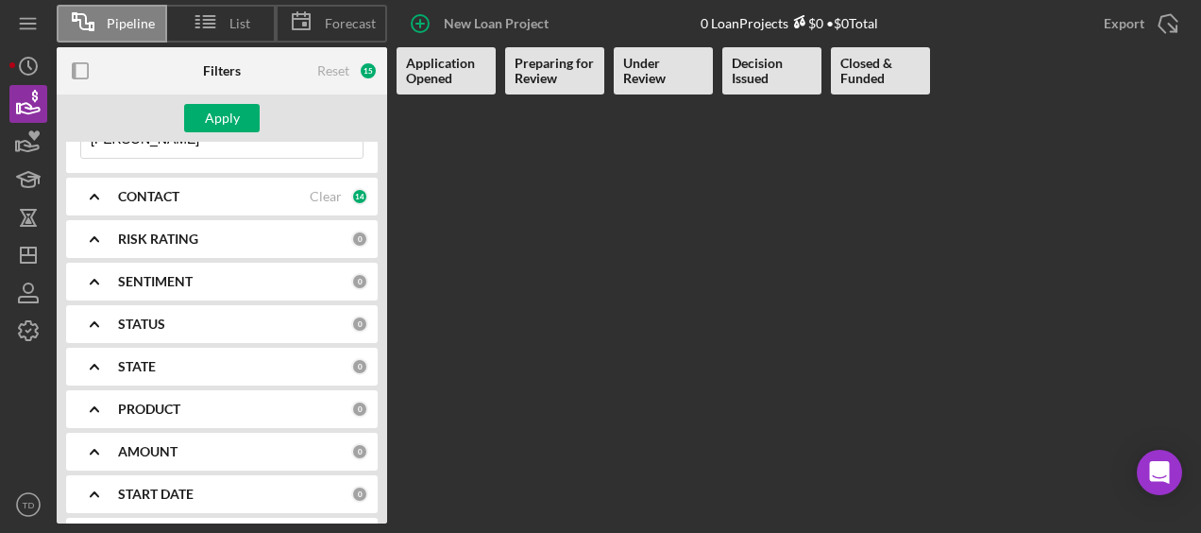
scroll to position [0, 0]
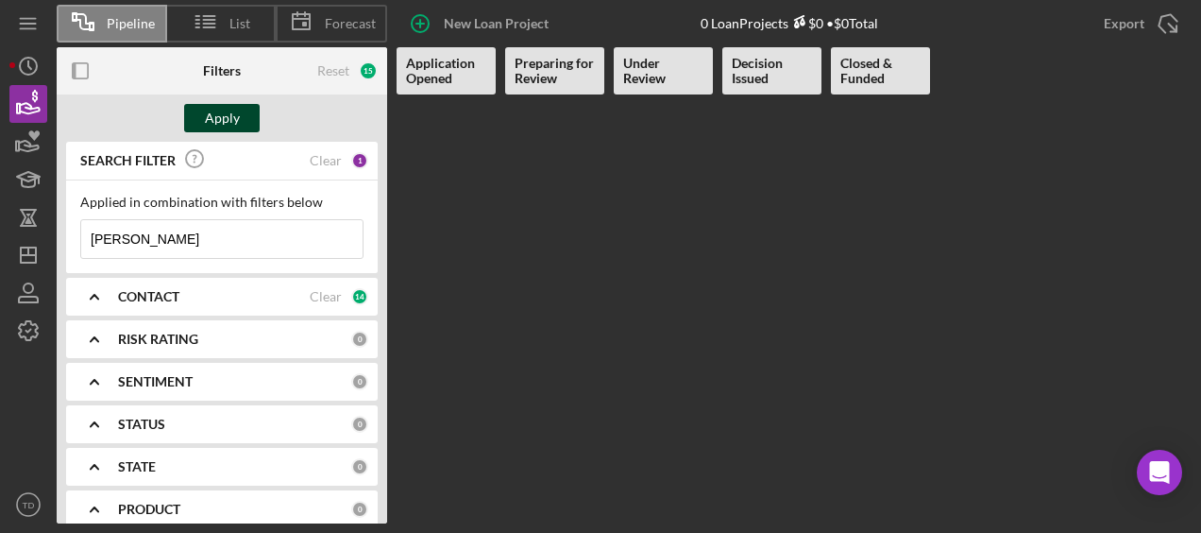
click at [239, 111] on button "Apply" at bounding box center [222, 118] width 76 height 28
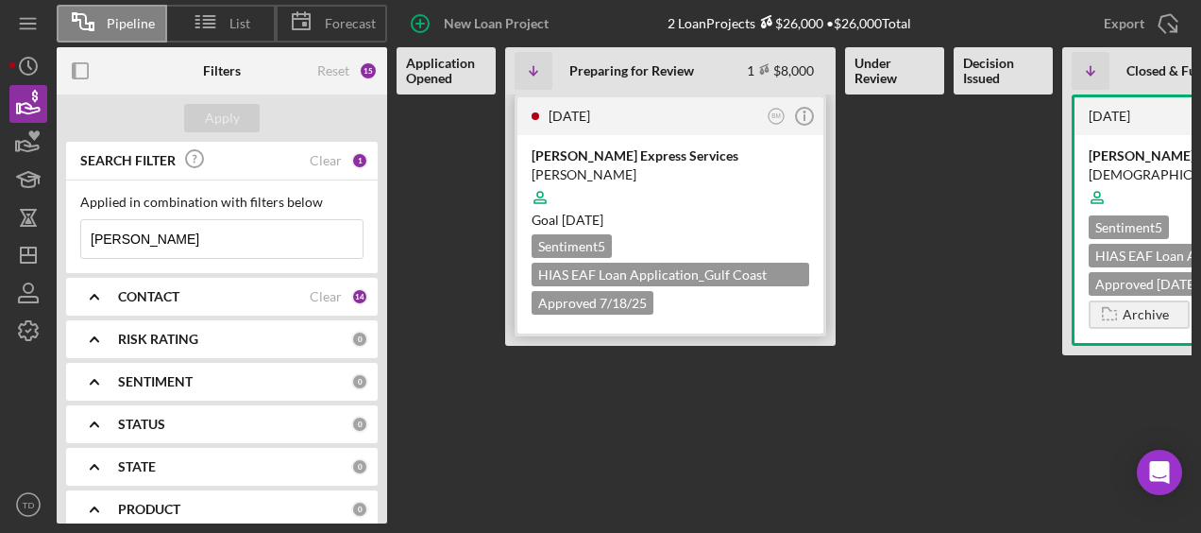
click at [619, 157] on div "[PERSON_NAME] Express Services" at bounding box center [671, 155] width 278 height 19
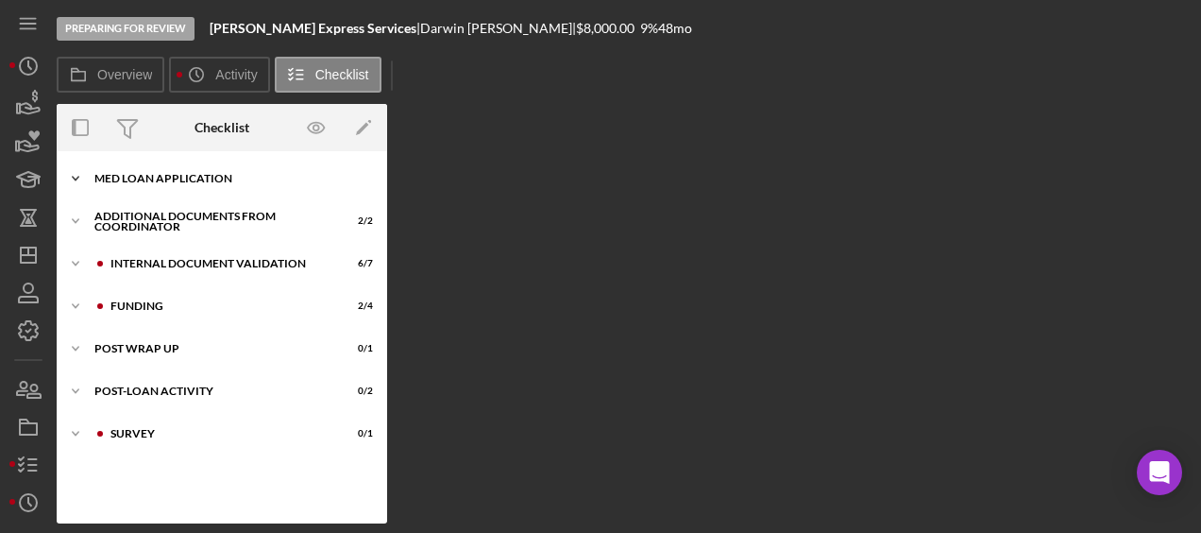
click at [138, 178] on div "MED Loan Application" at bounding box center [228, 178] width 269 height 11
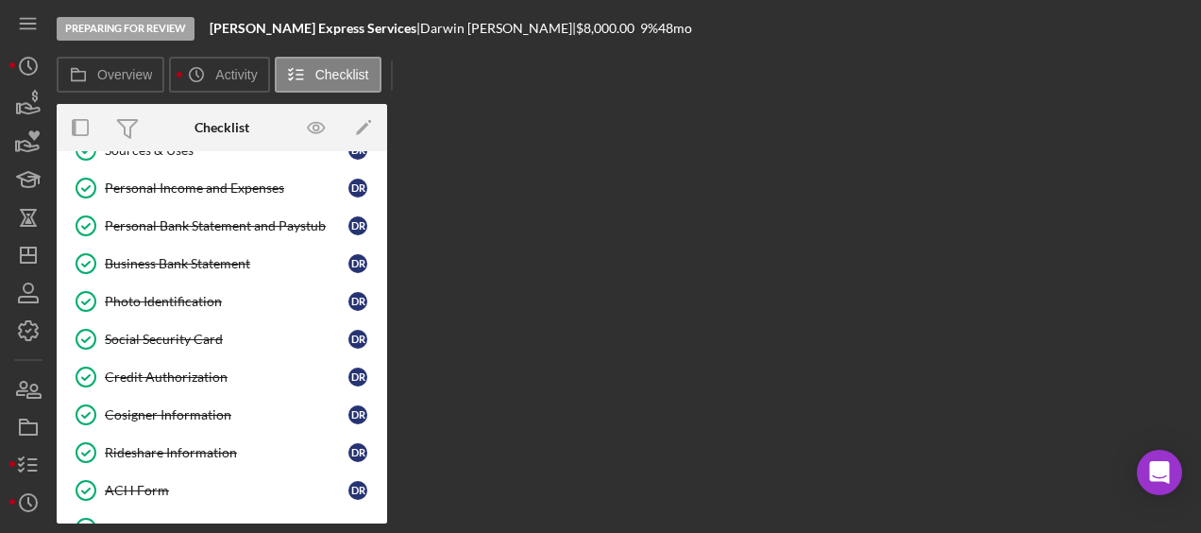
scroll to position [256, 0]
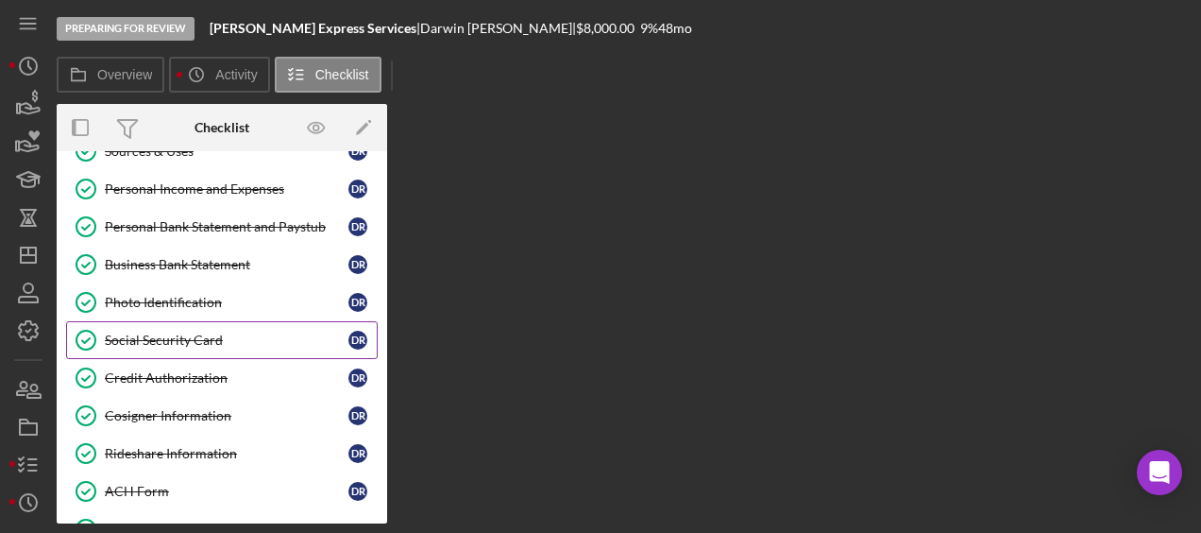
click at [185, 337] on div "Social Security Card" at bounding box center [227, 339] width 244 height 15
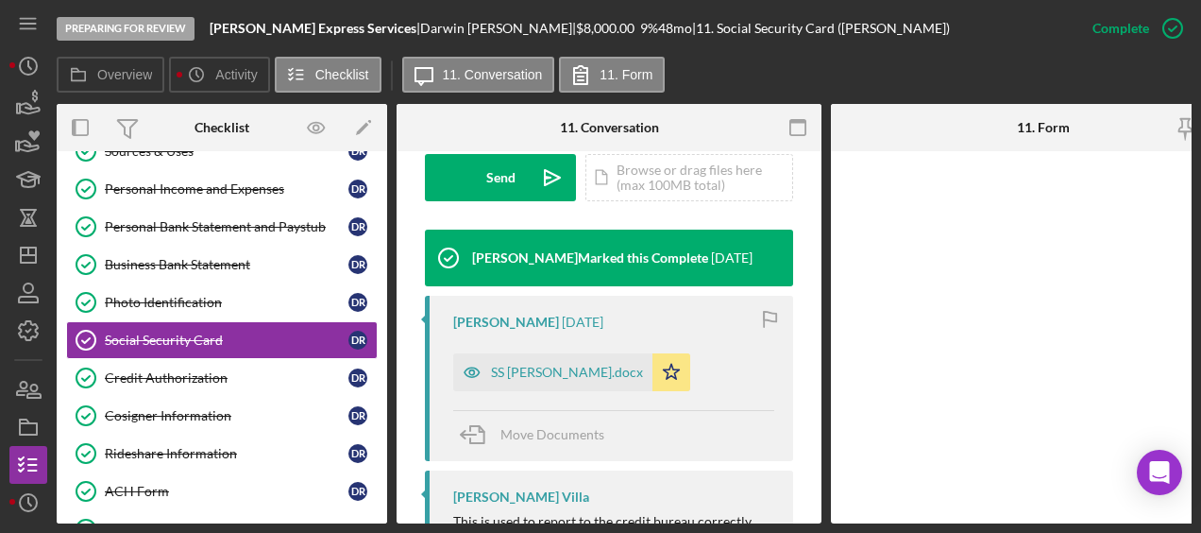
scroll to position [572, 0]
click at [574, 373] on div "SS Darwin Rondon.docx" at bounding box center [567, 372] width 152 height 15
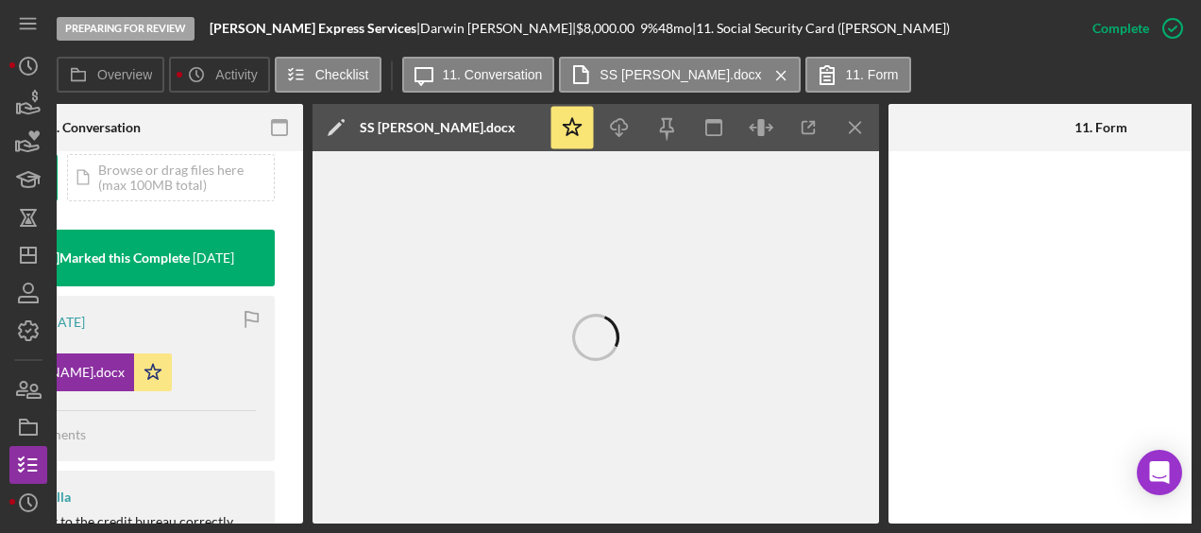
scroll to position [0, 517]
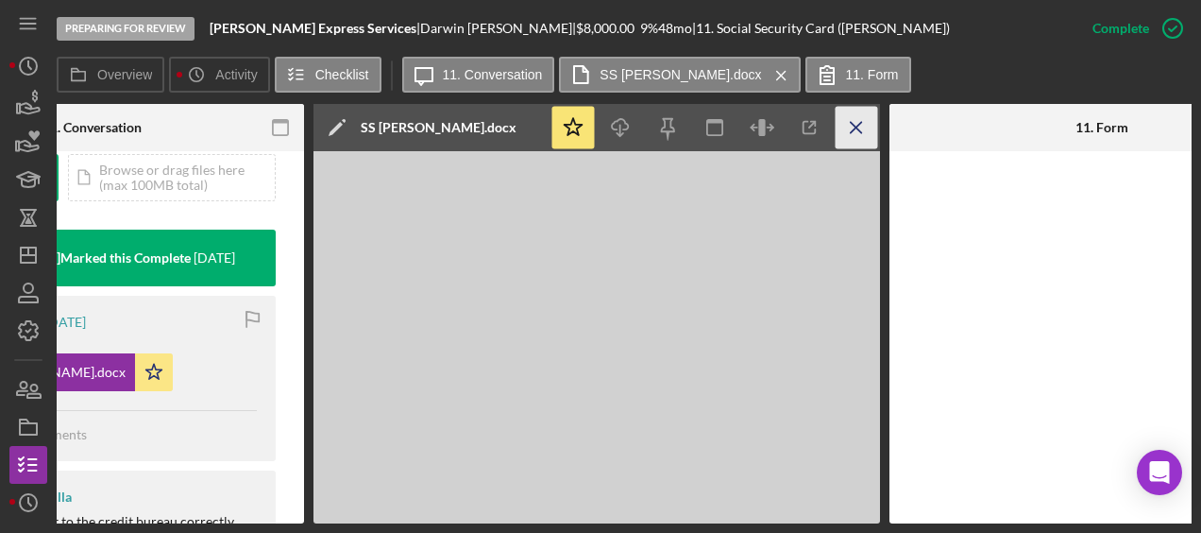
click at [853, 132] on icon "Icon/Menu Close" at bounding box center [857, 128] width 42 height 42
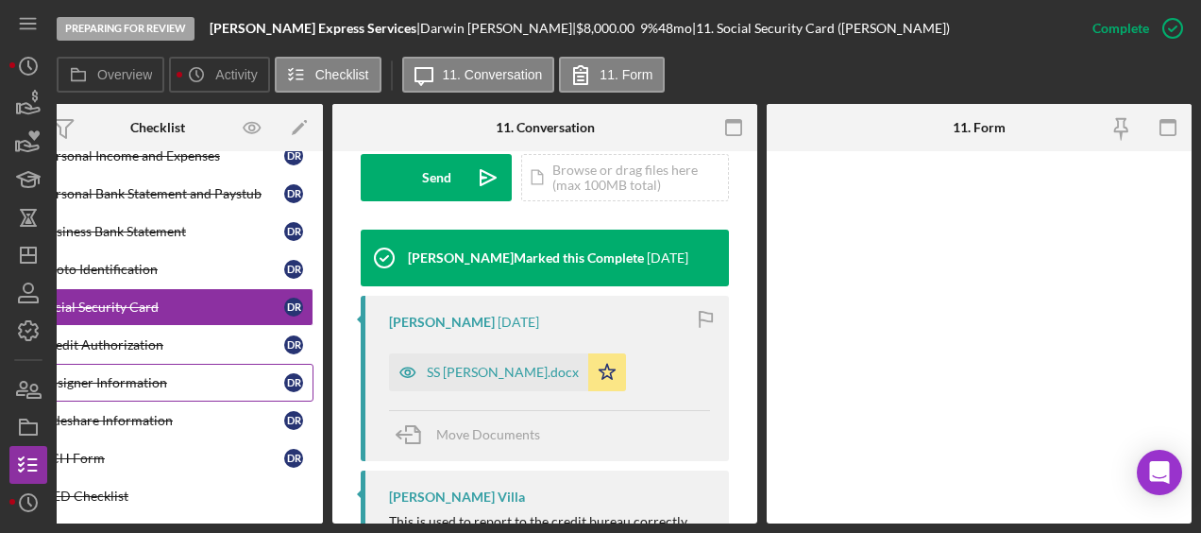
scroll to position [280, 0]
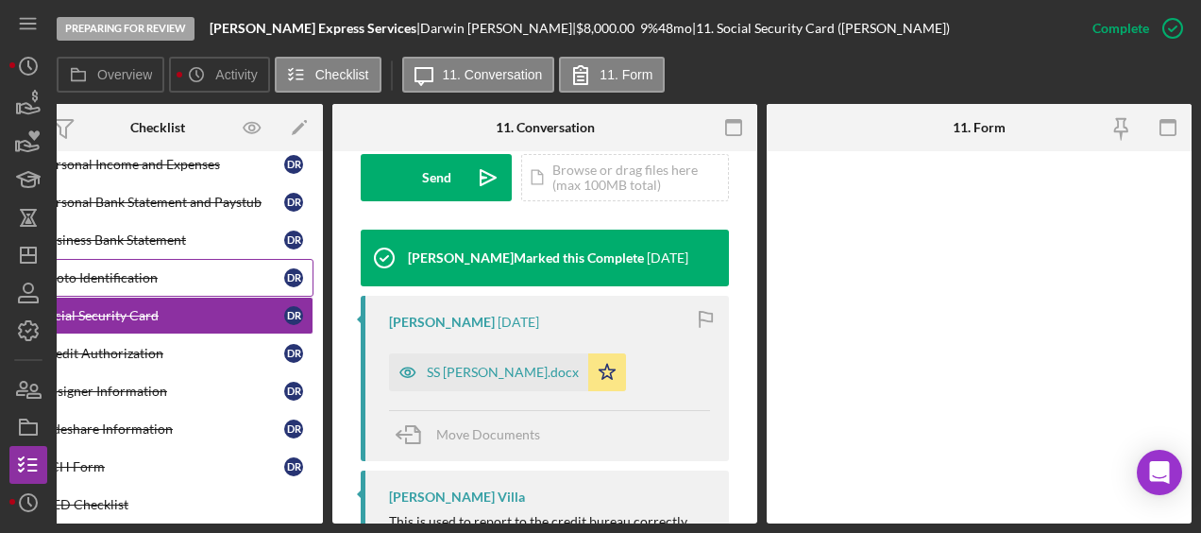
click at [162, 287] on link "Photo Identification Photo Identification D R" at bounding box center [158, 278] width 312 height 38
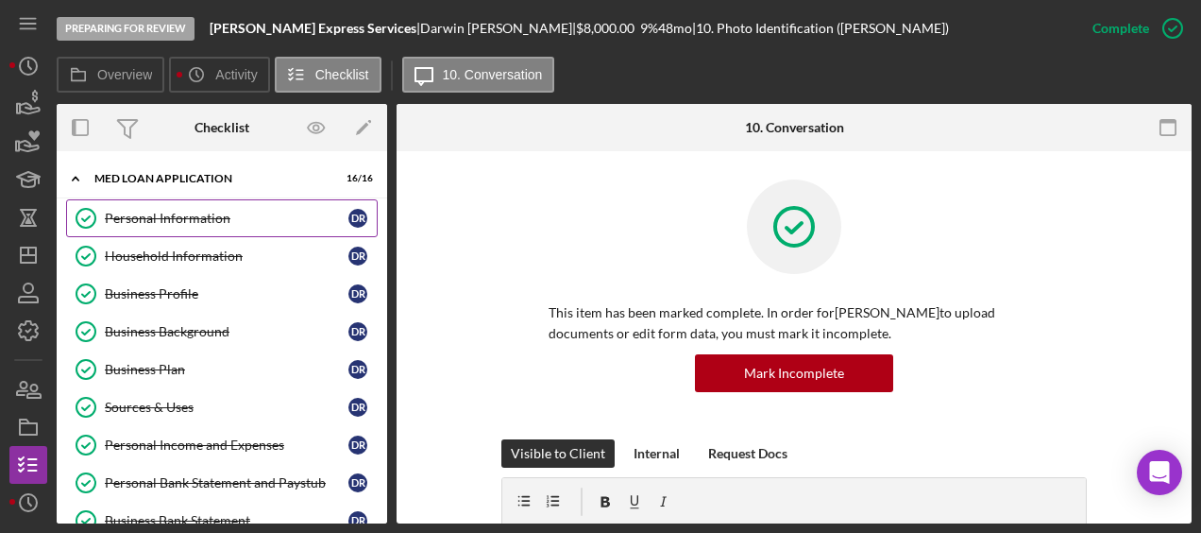
click at [165, 209] on link "Personal Information Personal Information D R" at bounding box center [222, 218] width 312 height 38
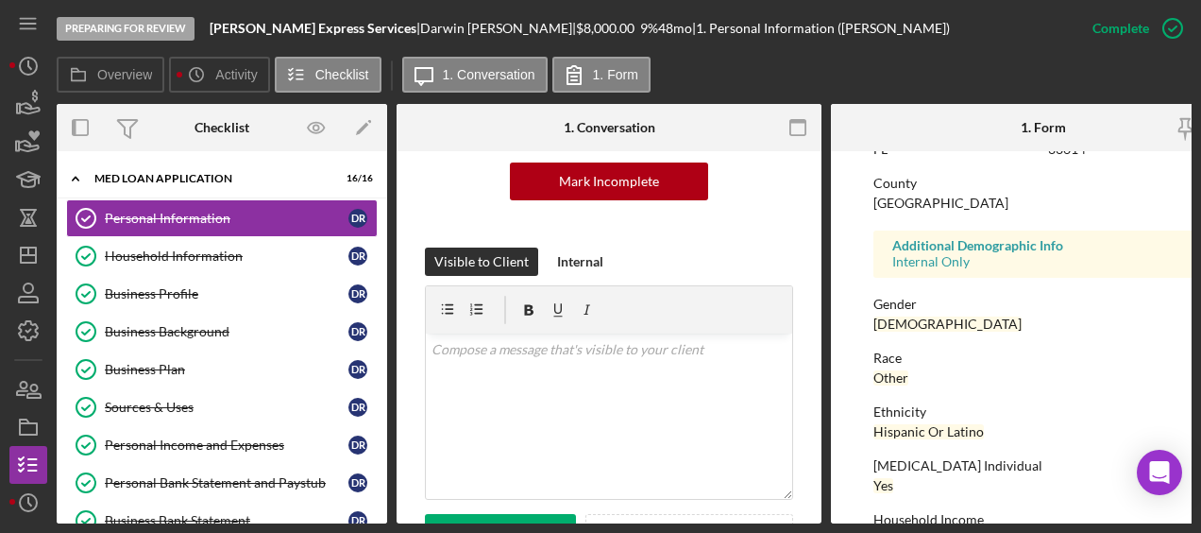
scroll to position [498, 0]
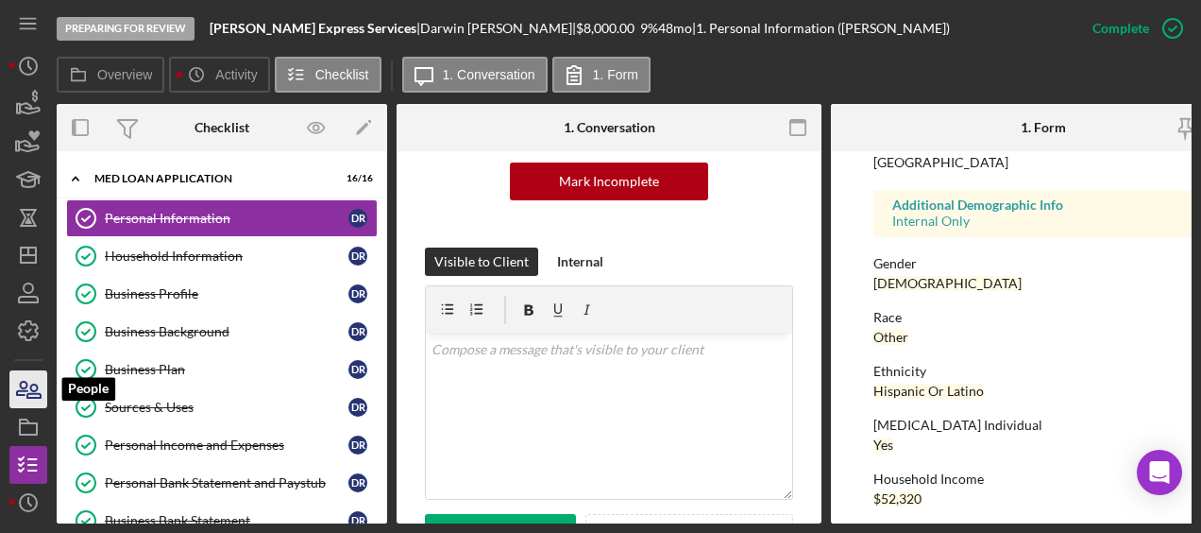
click at [25, 393] on icon "button" at bounding box center [28, 388] width 47 height 47
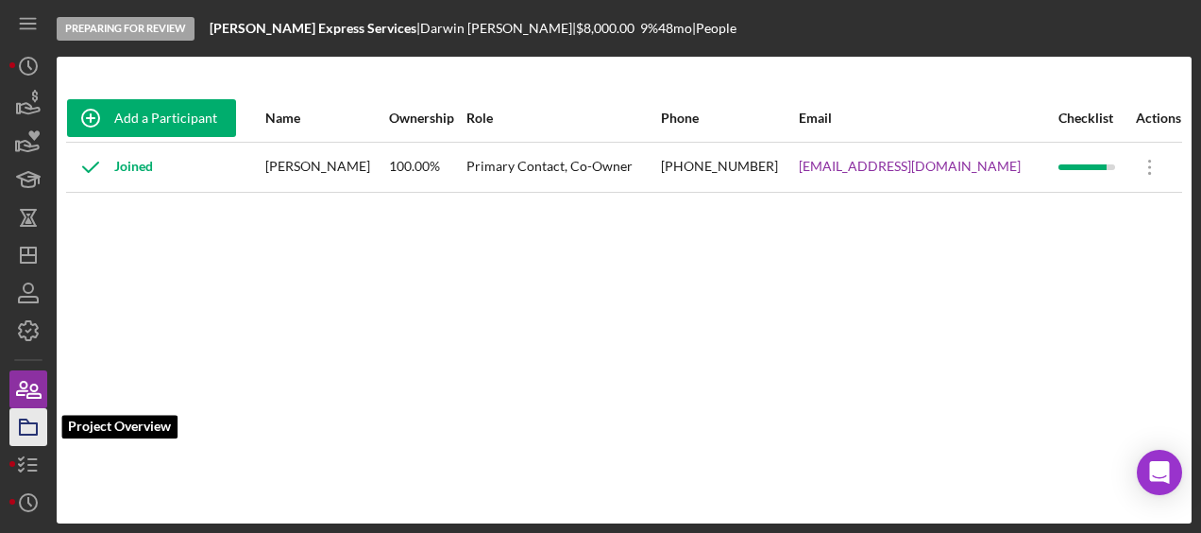
click at [35, 419] on icon "button" at bounding box center [28, 426] width 47 height 47
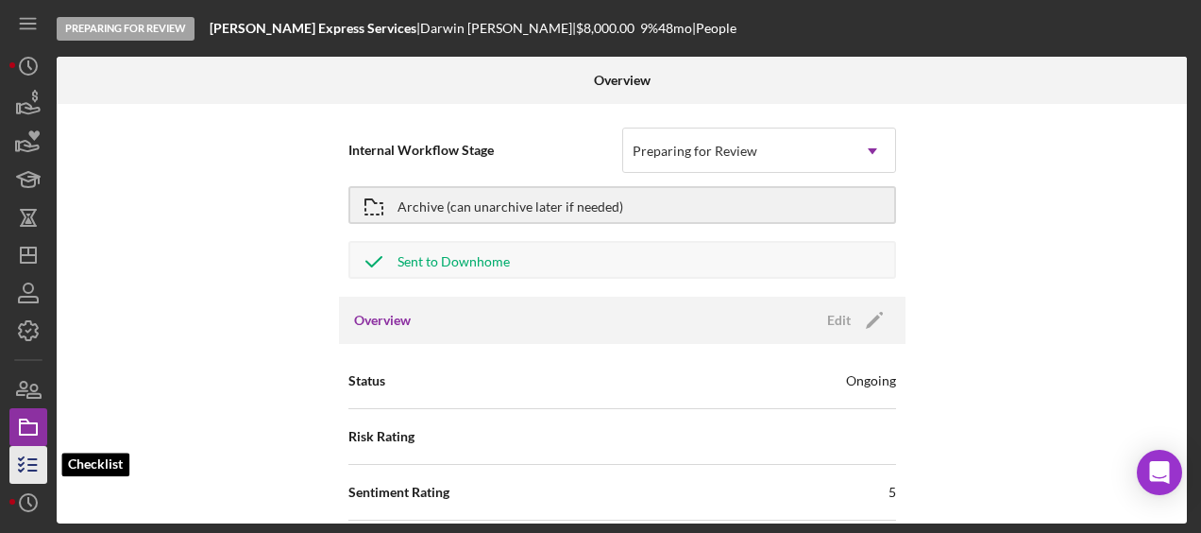
click at [36, 449] on icon "button" at bounding box center [28, 464] width 47 height 47
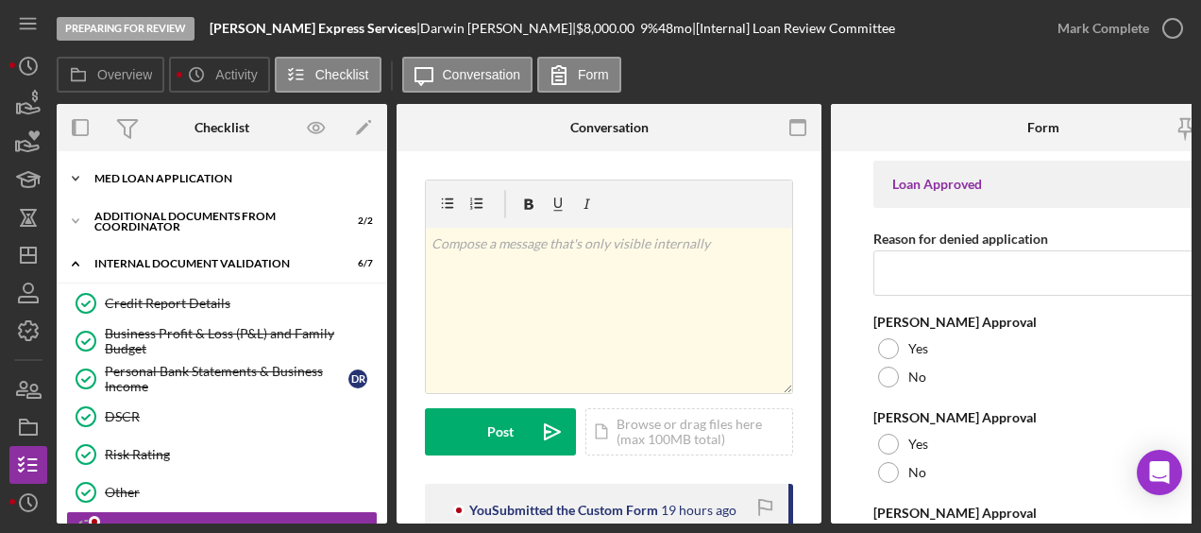
click at [166, 187] on div "Icon/Expander MED Loan Application 16 / 16" at bounding box center [222, 179] width 331 height 38
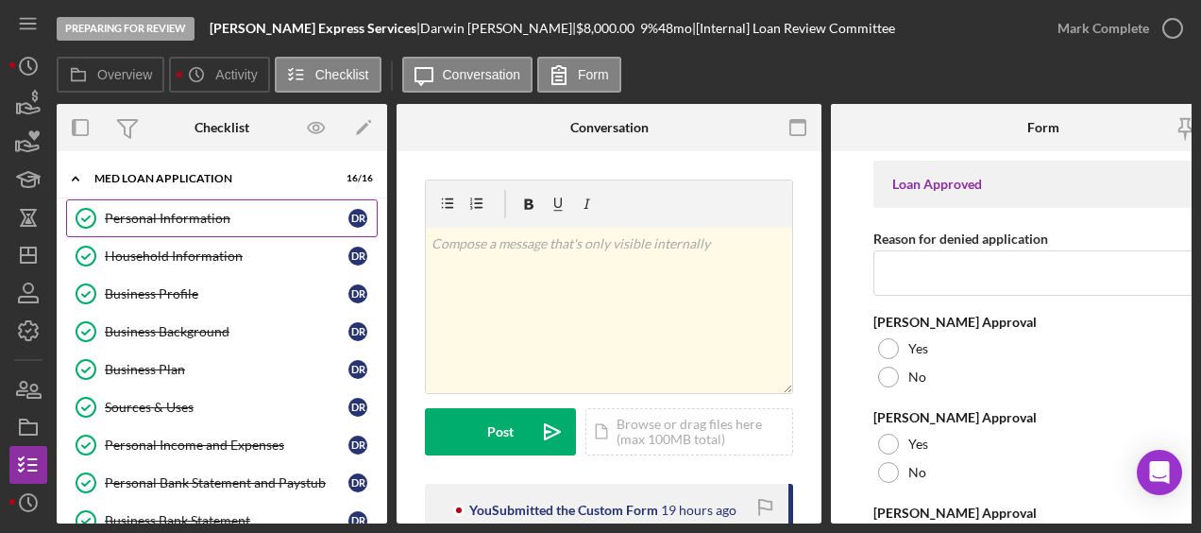
click at [161, 204] on link "Personal Information Personal Information D R" at bounding box center [222, 218] width 312 height 38
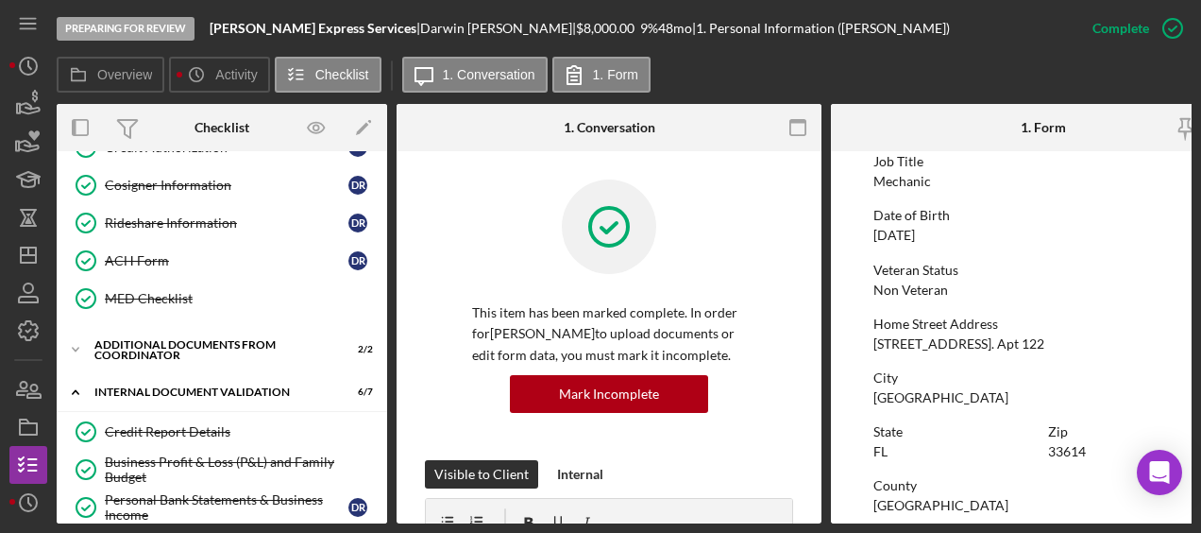
scroll to position [507, 0]
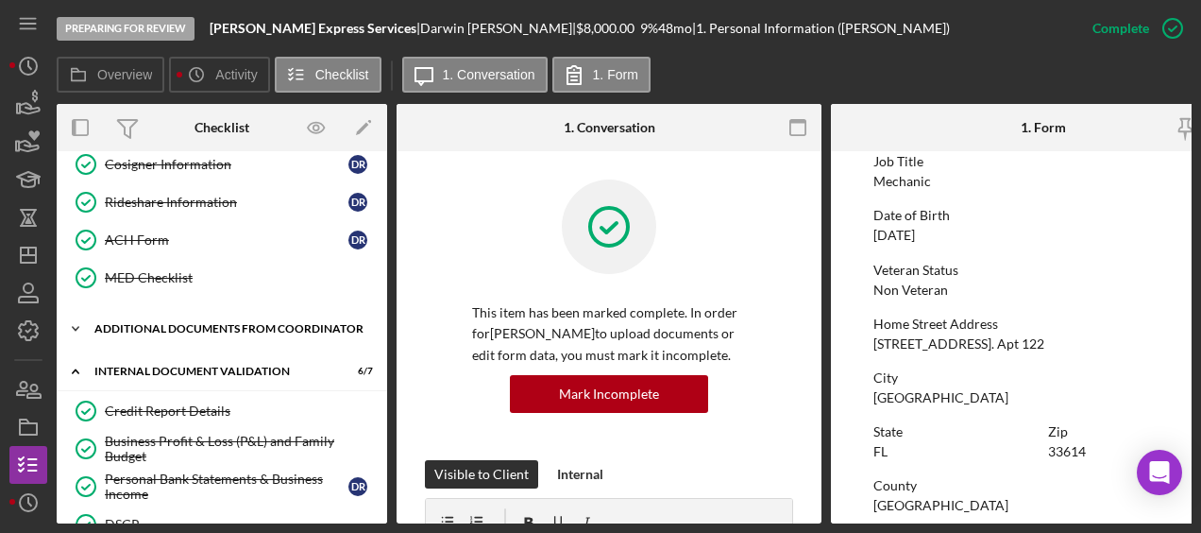
click at [170, 327] on div "Additional Documents from Coordinator" at bounding box center [228, 328] width 269 height 11
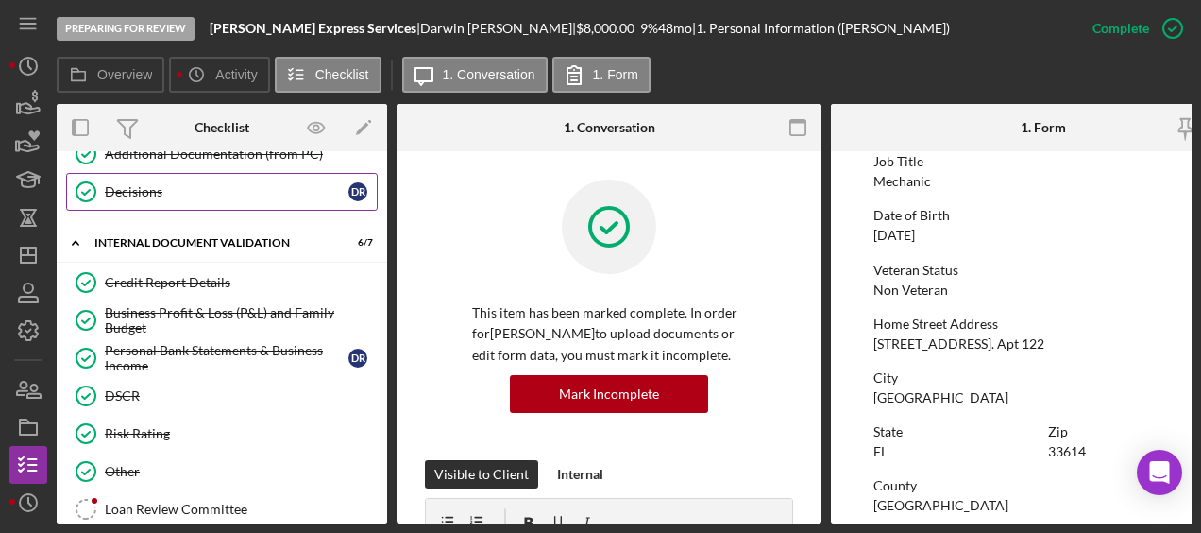
scroll to position [747, 0]
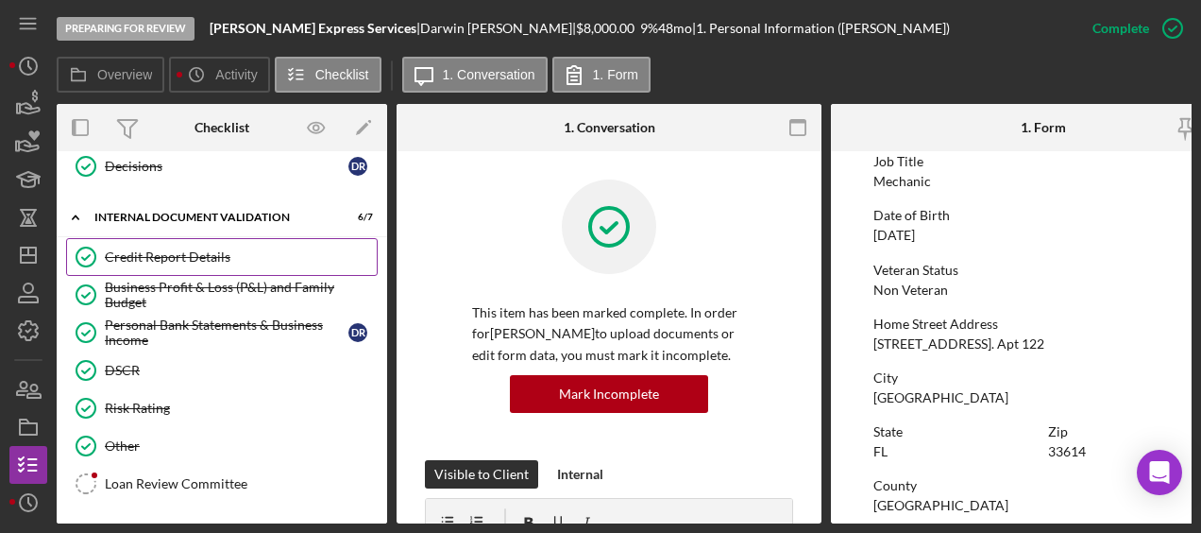
click at [195, 238] on link "Credit Report Details Credit Report Details" at bounding box center [222, 257] width 312 height 38
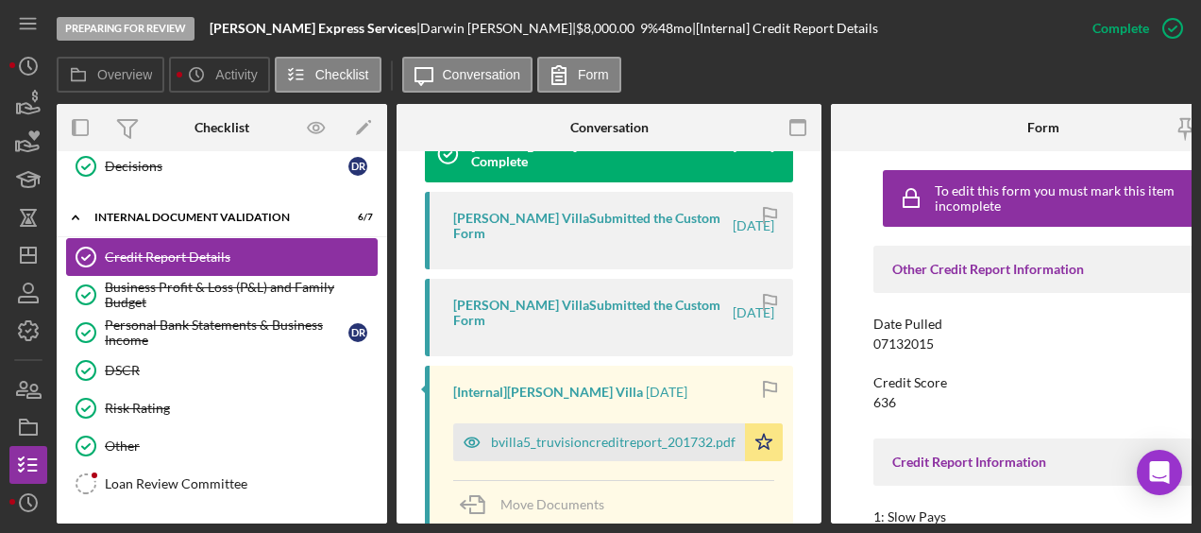
scroll to position [663, 0]
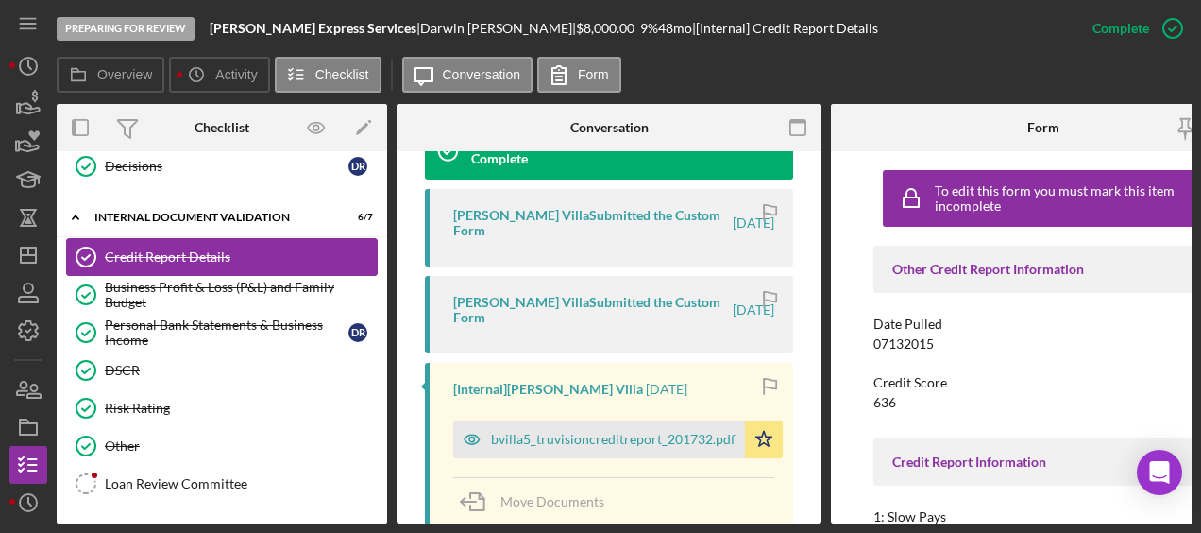
click at [659, 432] on div "bvilla5_truvisioncreditreport_201732.pdf" at bounding box center [613, 439] width 245 height 15
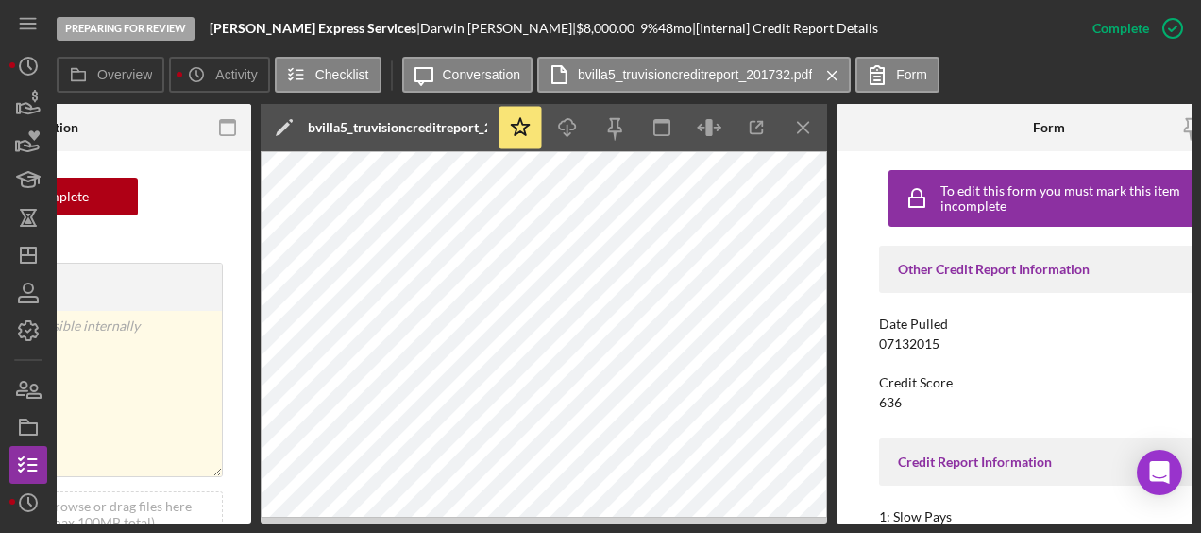
scroll to position [0, 640]
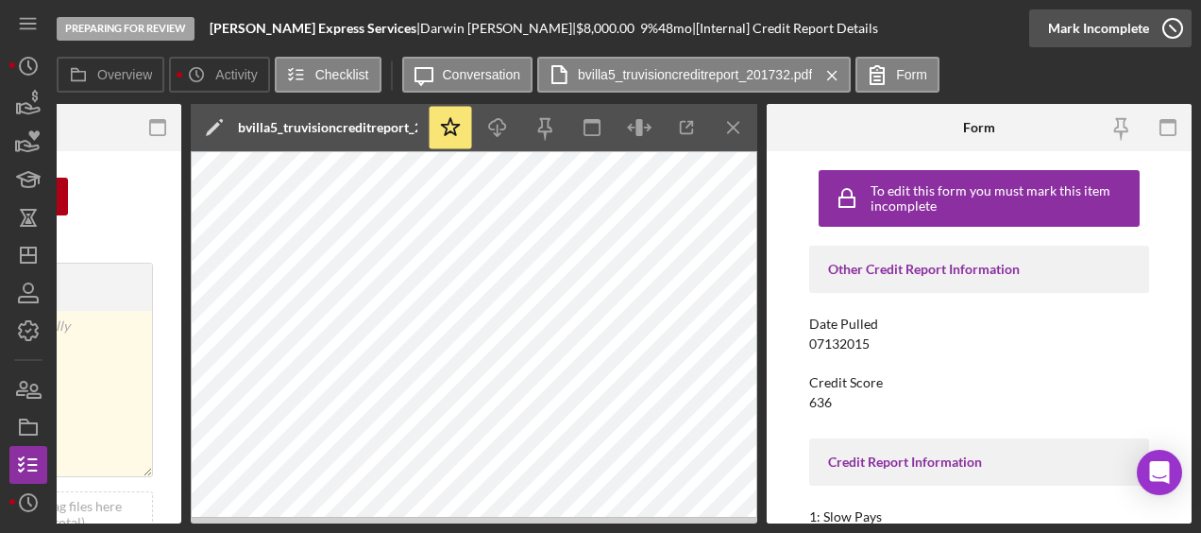
click at [1181, 28] on icon "button" at bounding box center [1172, 28] width 47 height 47
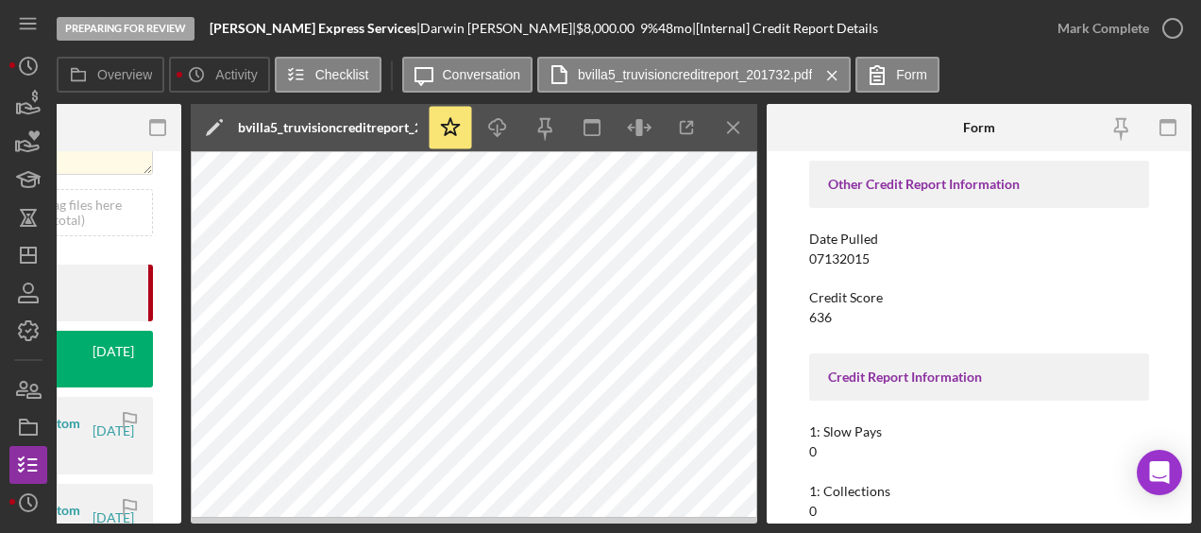
scroll to position [0, 0]
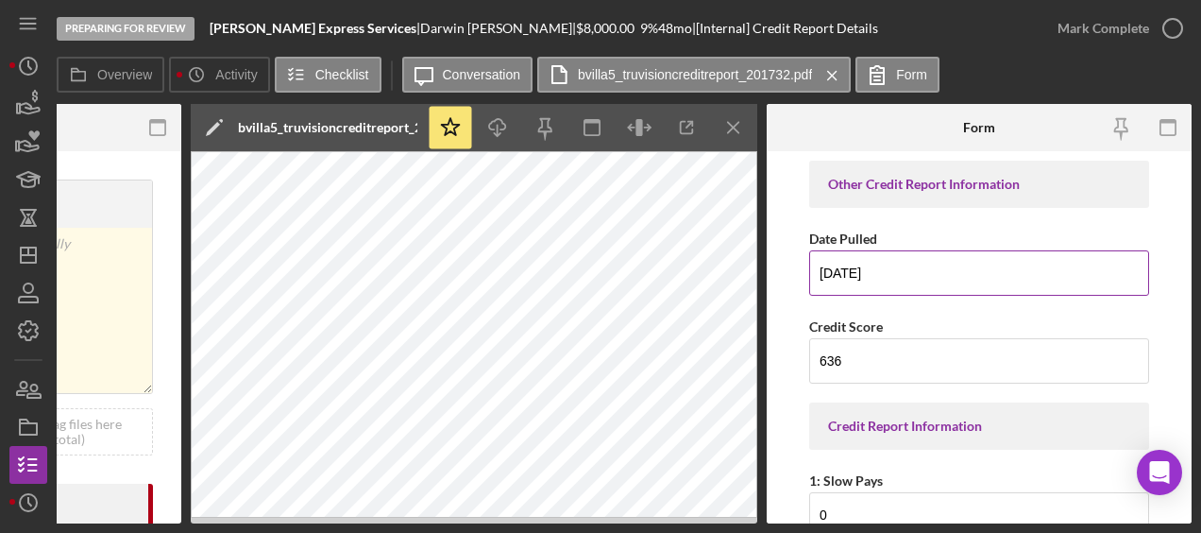
click at [903, 283] on input "07/13/2015" at bounding box center [979, 272] width 340 height 45
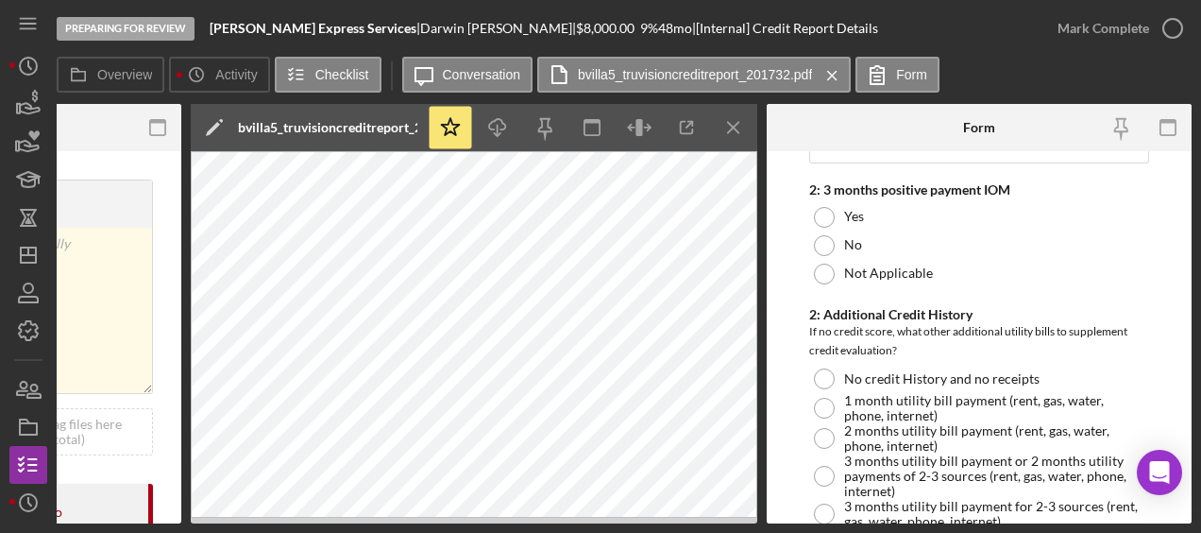
scroll to position [1997, 0]
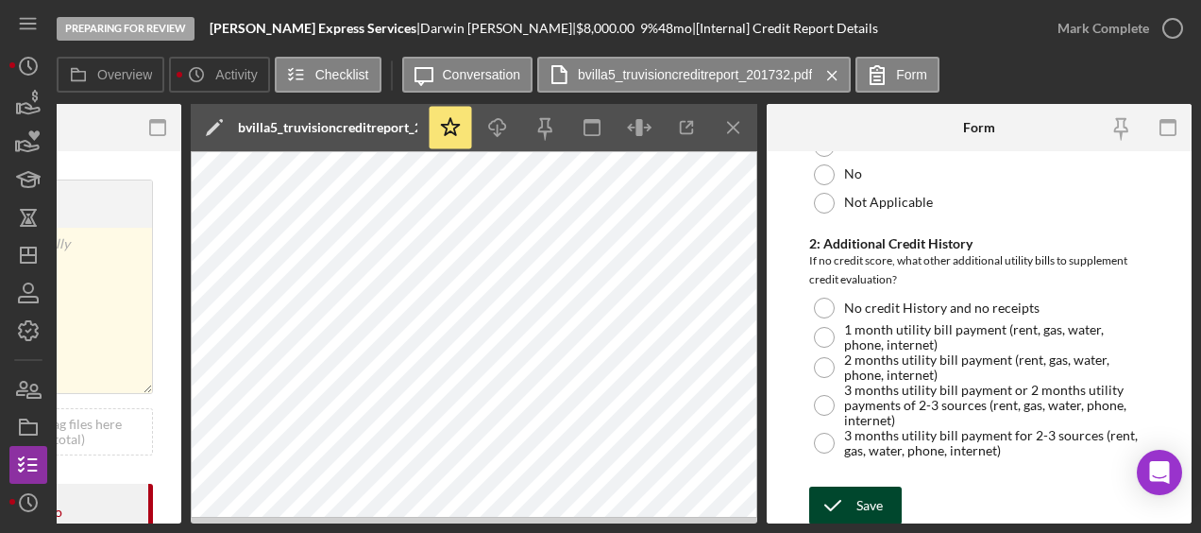
type input "07/13/2025"
click at [836, 491] on icon "submit" at bounding box center [832, 505] width 47 height 47
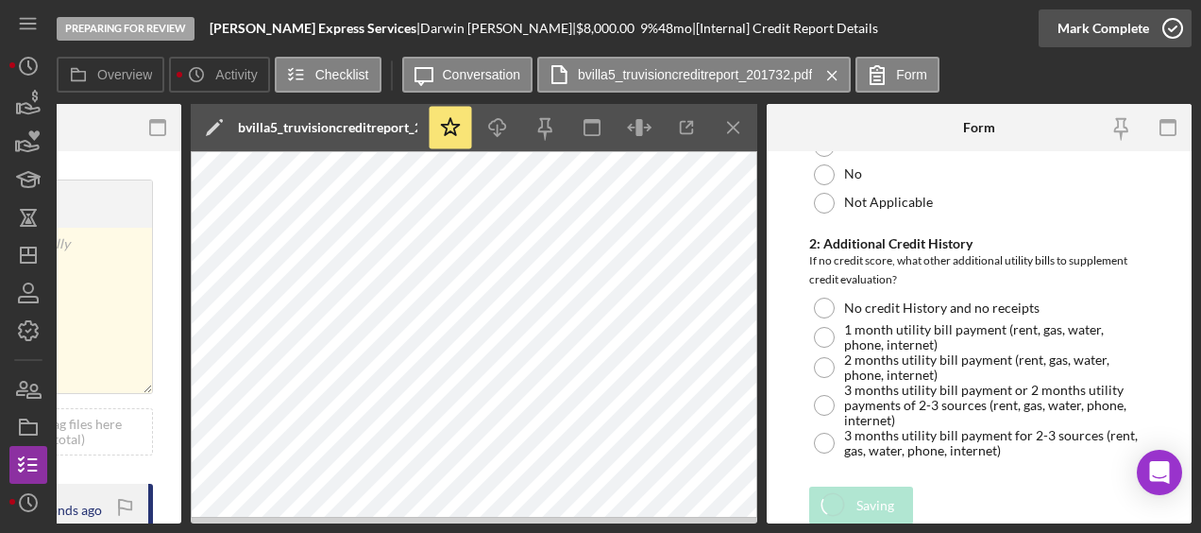
click at [1178, 19] on icon "button" at bounding box center [1172, 28] width 47 height 47
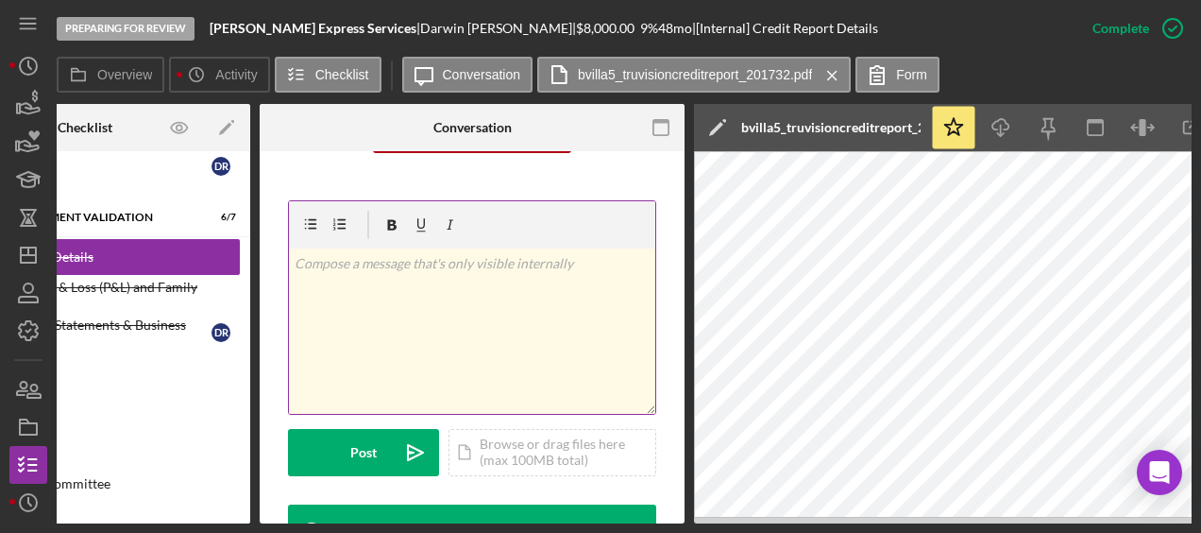
scroll to position [0, 0]
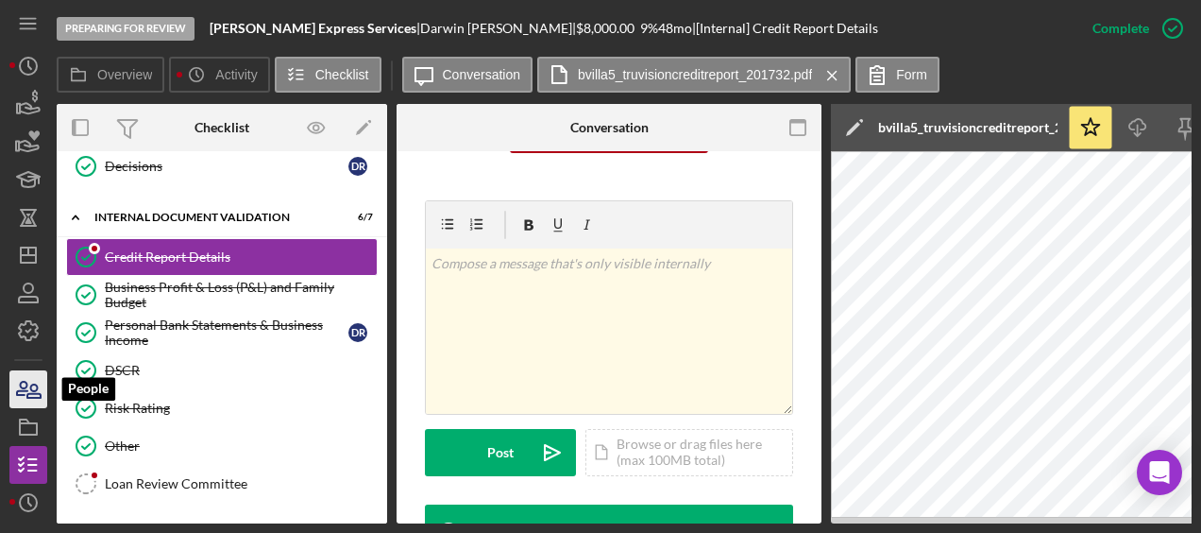
click at [26, 393] on icon "button" at bounding box center [28, 388] width 47 height 47
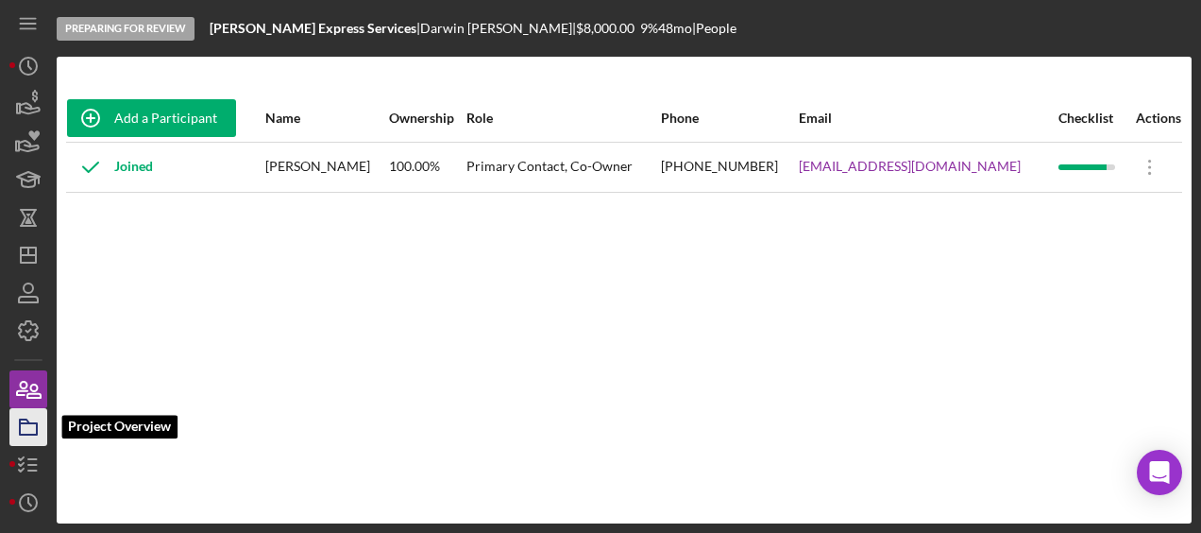
click at [23, 422] on polygon "button" at bounding box center [24, 421] width 9 height 4
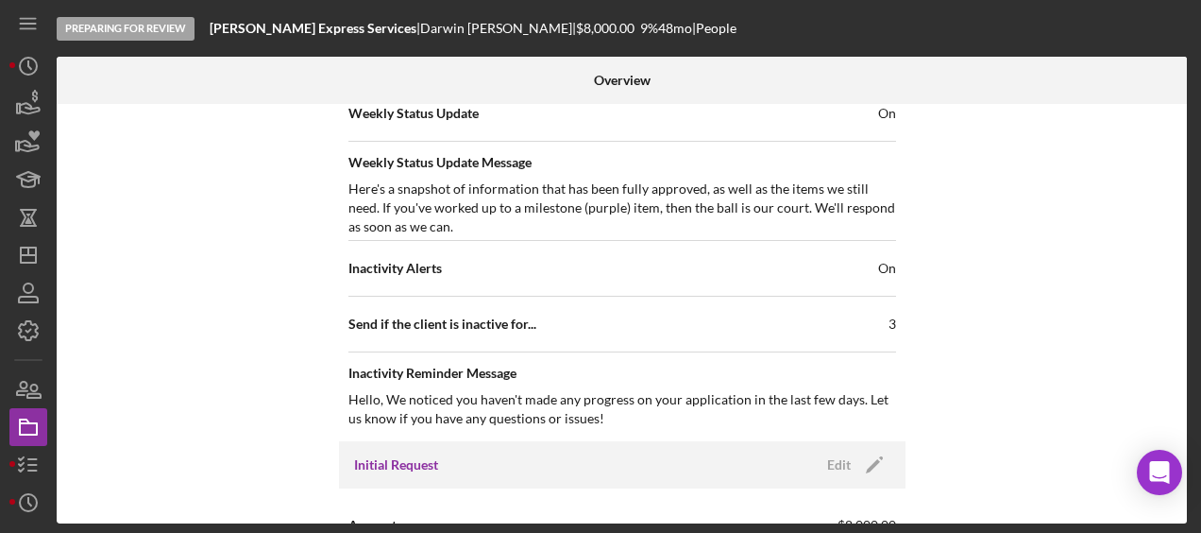
scroll to position [768, 0]
click at [25, 465] on icon "button" at bounding box center [28, 464] width 47 height 47
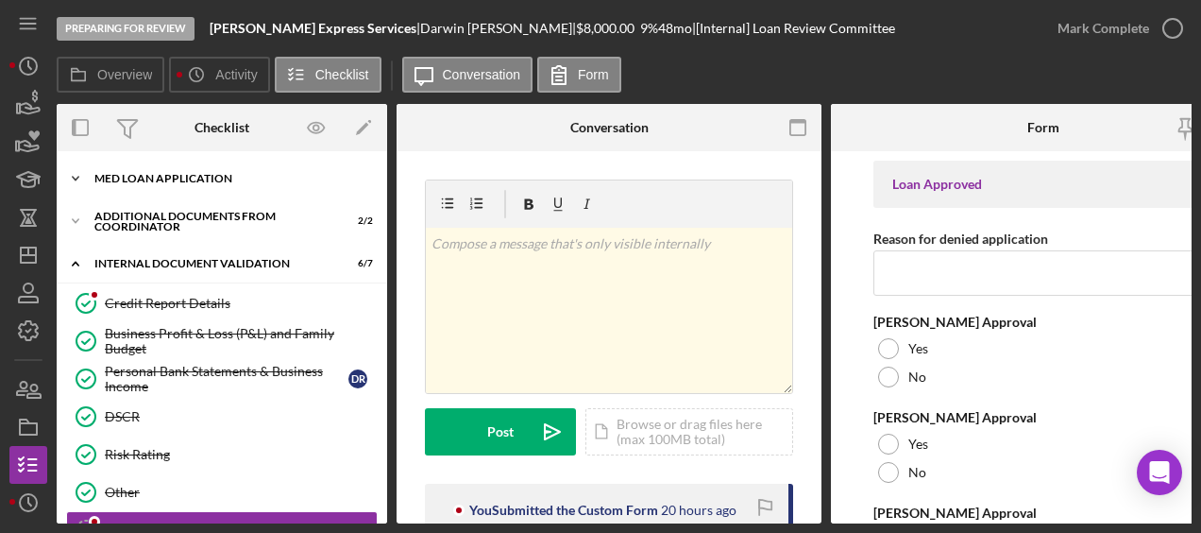
click at [168, 180] on div "MED Loan Application" at bounding box center [228, 178] width 269 height 11
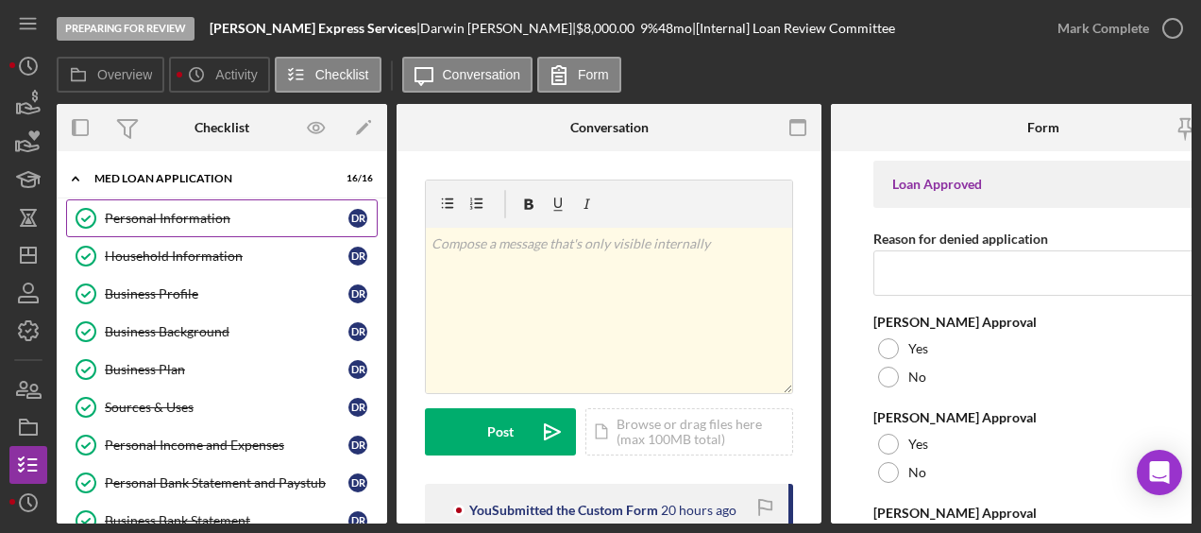
click at [164, 216] on div "Personal Information" at bounding box center [227, 218] width 244 height 15
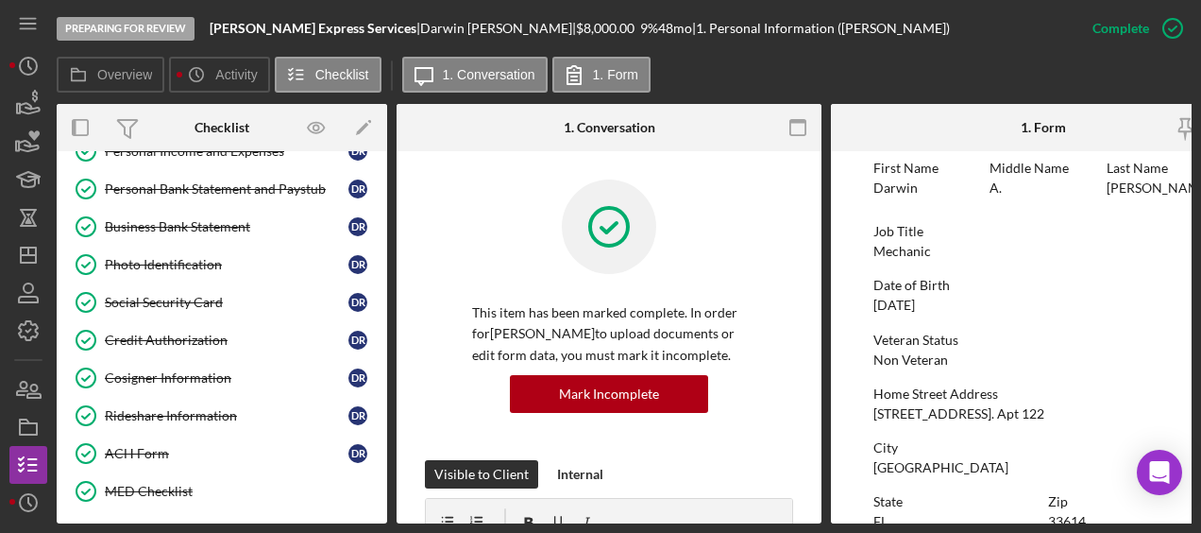
scroll to position [293, 0]
click at [244, 435] on link "ACH Form ACH Form D R" at bounding box center [222, 454] width 312 height 38
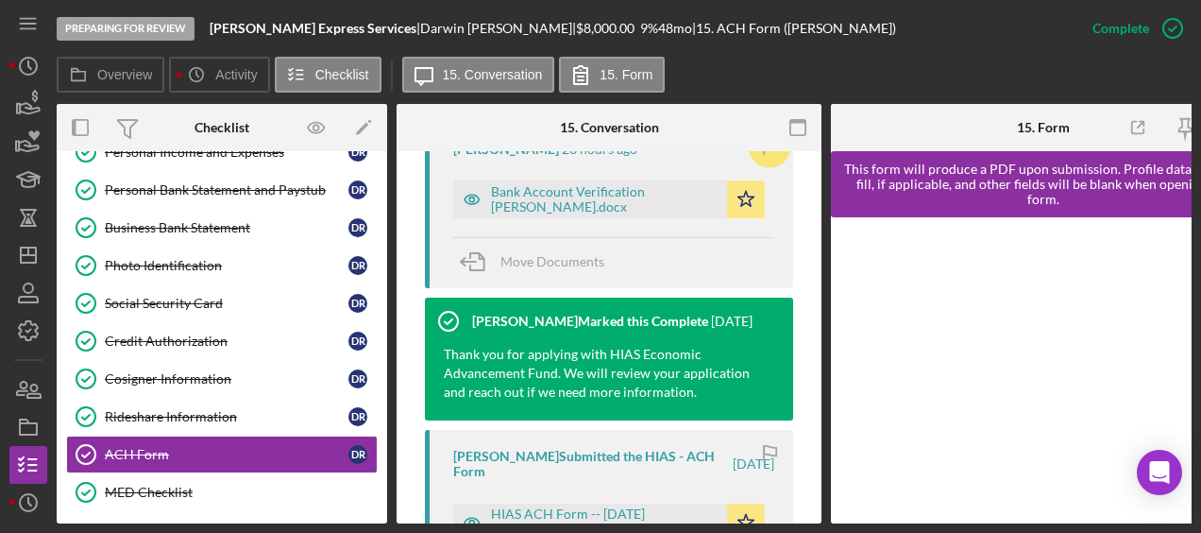
scroll to position [680, 0]
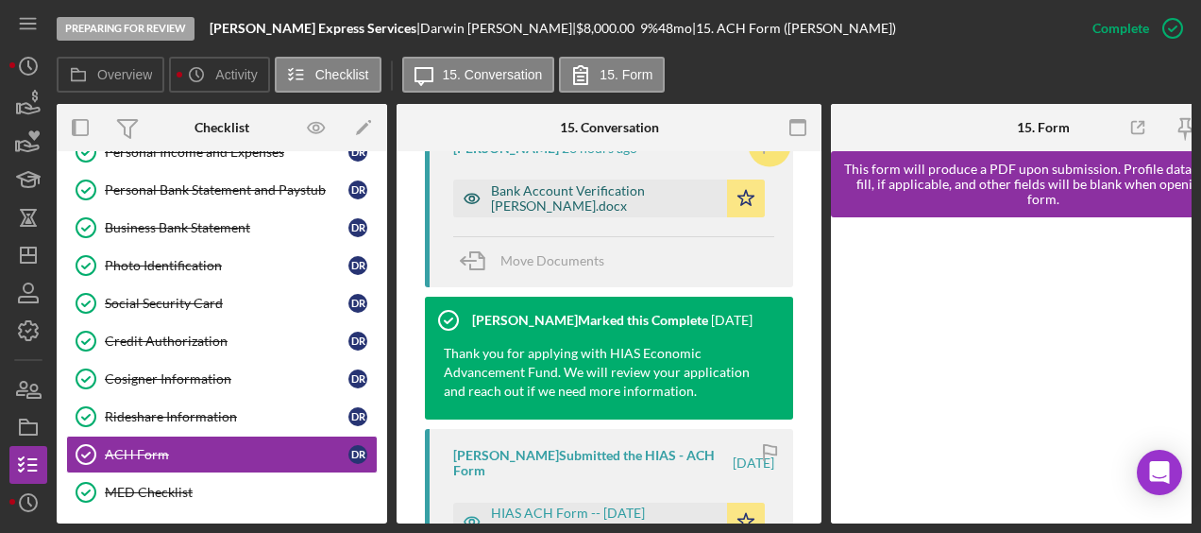
click at [611, 189] on div "Bank Account Verification Darwin Rondon.docx" at bounding box center [604, 198] width 227 height 30
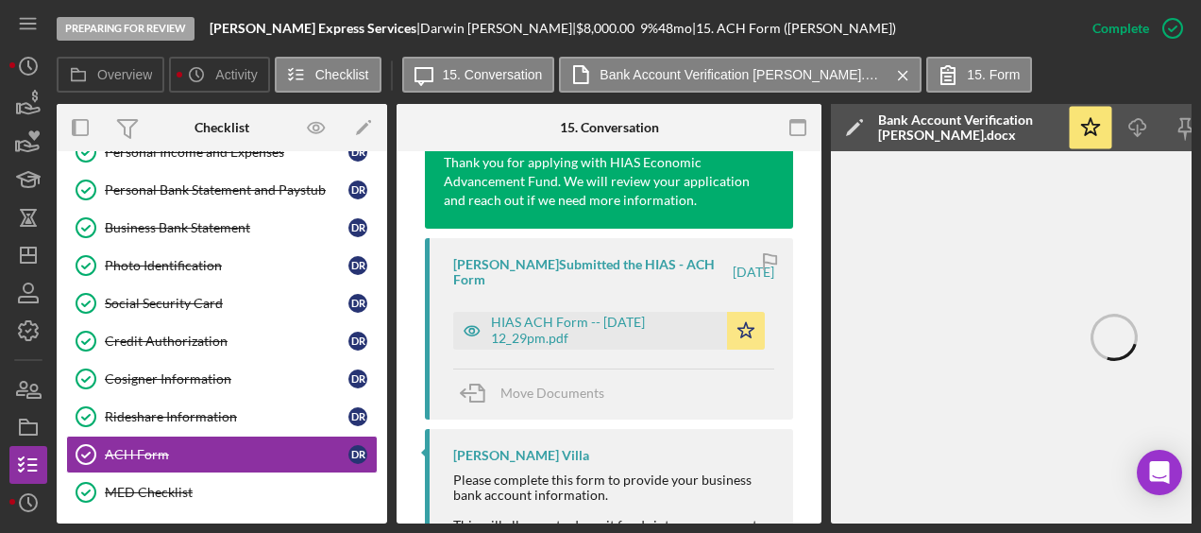
scroll to position [870, 0]
click at [605, 319] on div "HIAS ACH Form -- 2025-07-02 12_29pm.pdf" at bounding box center [604, 330] width 227 height 30
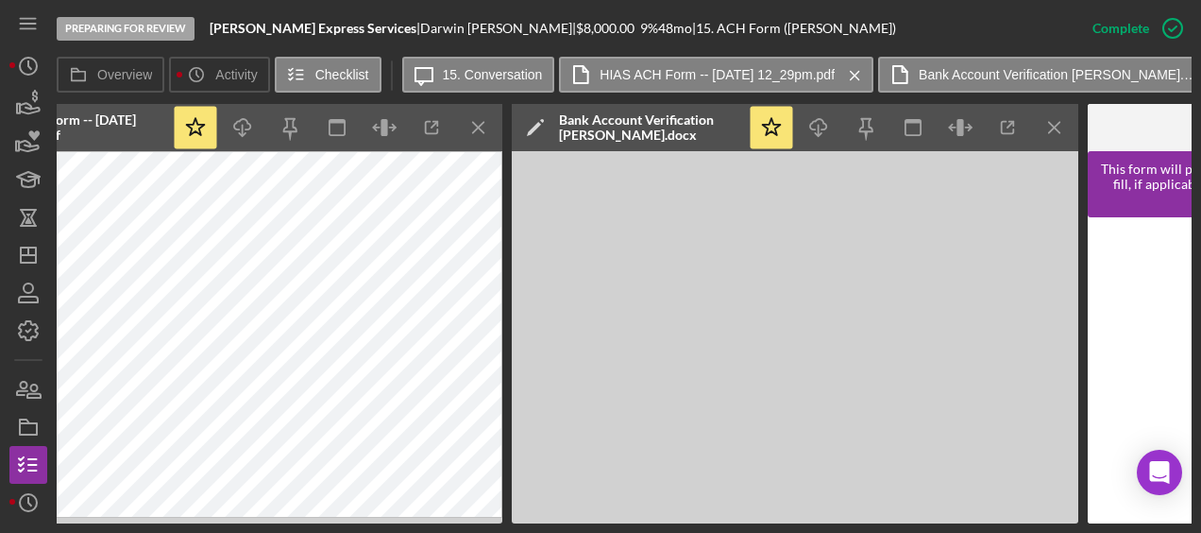
scroll to position [0, 922]
